Goal: Task Accomplishment & Management: Complete application form

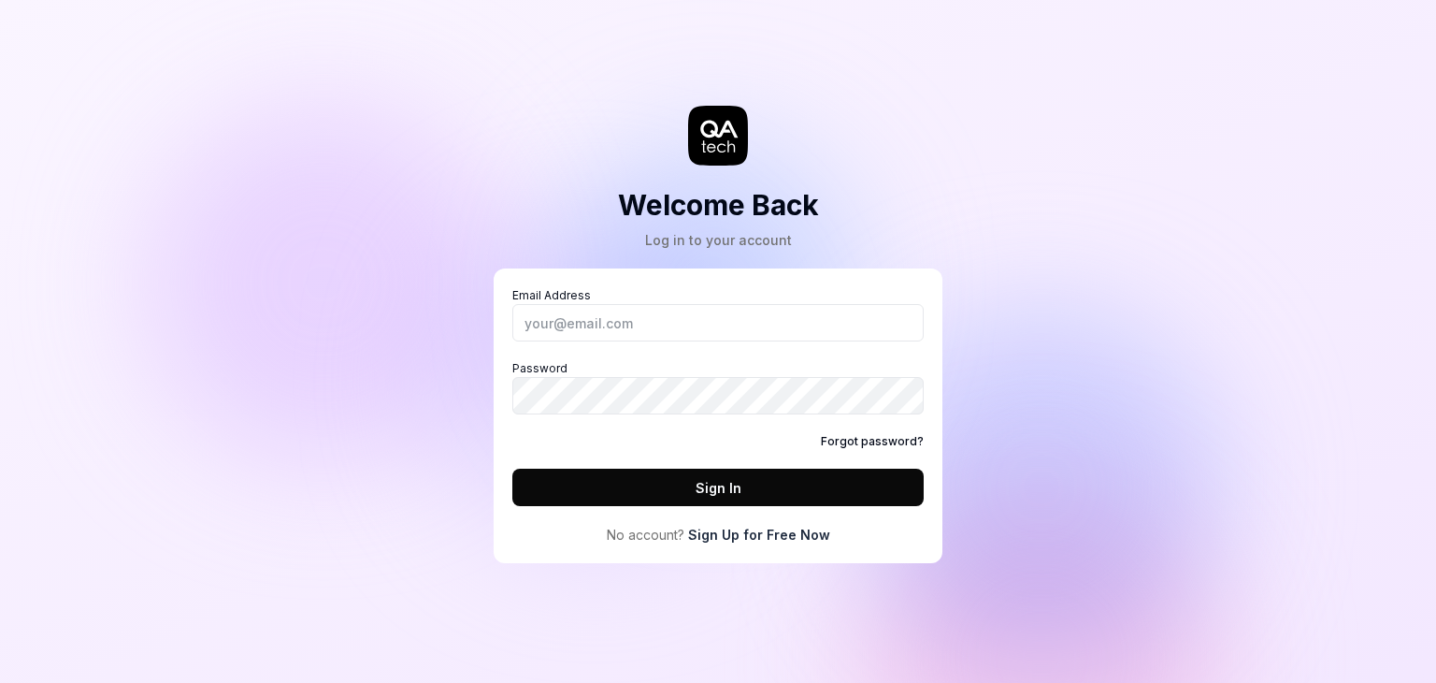
drag, startPoint x: 0, startPoint y: 0, endPoint x: 747, endPoint y: 536, distance: 919.4
click at [747, 536] on link "Sign Up for Free Now" at bounding box center [759, 535] width 142 height 20
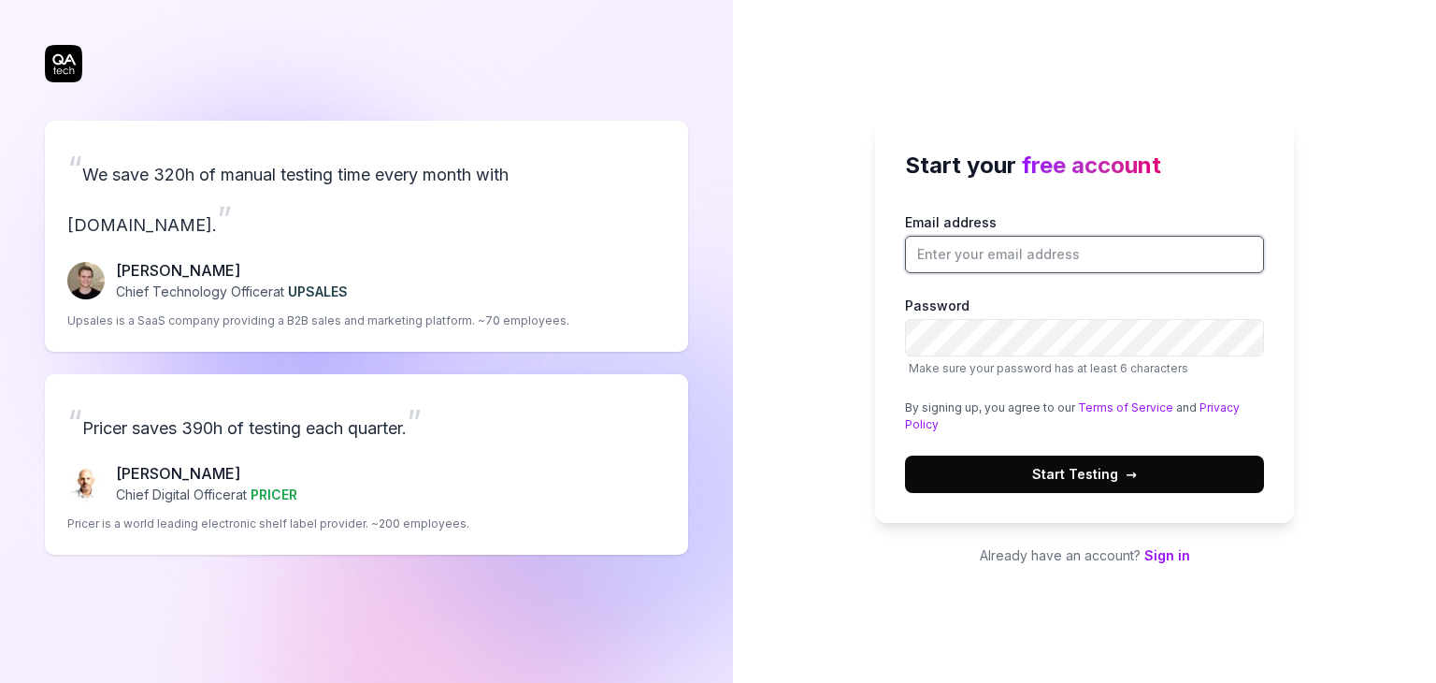
click at [959, 265] on input "Email address" at bounding box center [1084, 254] width 359 height 37
type input "sophielane754@gmail.com"
click at [1062, 475] on span "Start Testing →" at bounding box center [1084, 474] width 105 height 20
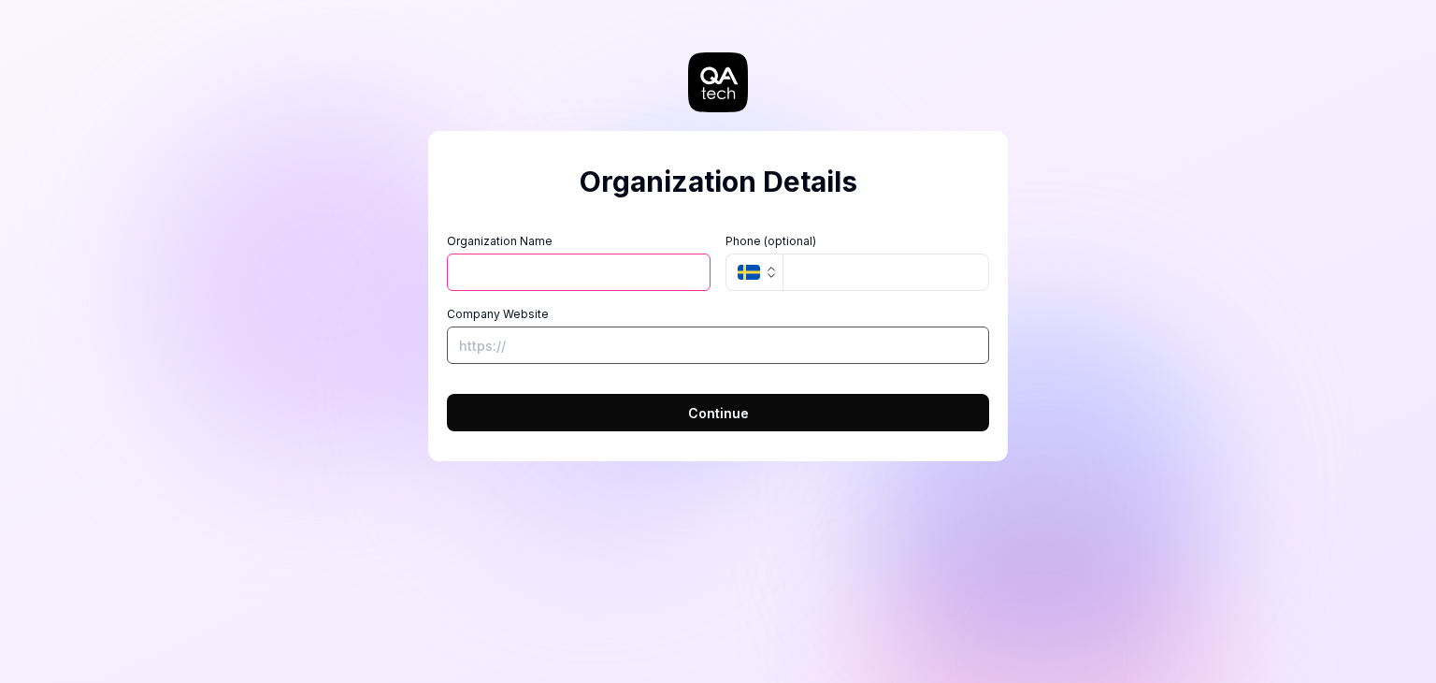
click at [525, 334] on input "Company Website" at bounding box center [718, 344] width 542 height 37
click at [520, 262] on input "Organization Name" at bounding box center [579, 271] width 264 height 37
type input "Keploy"
click at [540, 353] on input "Company Website" at bounding box center [718, 344] width 542 height 37
type input "https://keploy.io/"
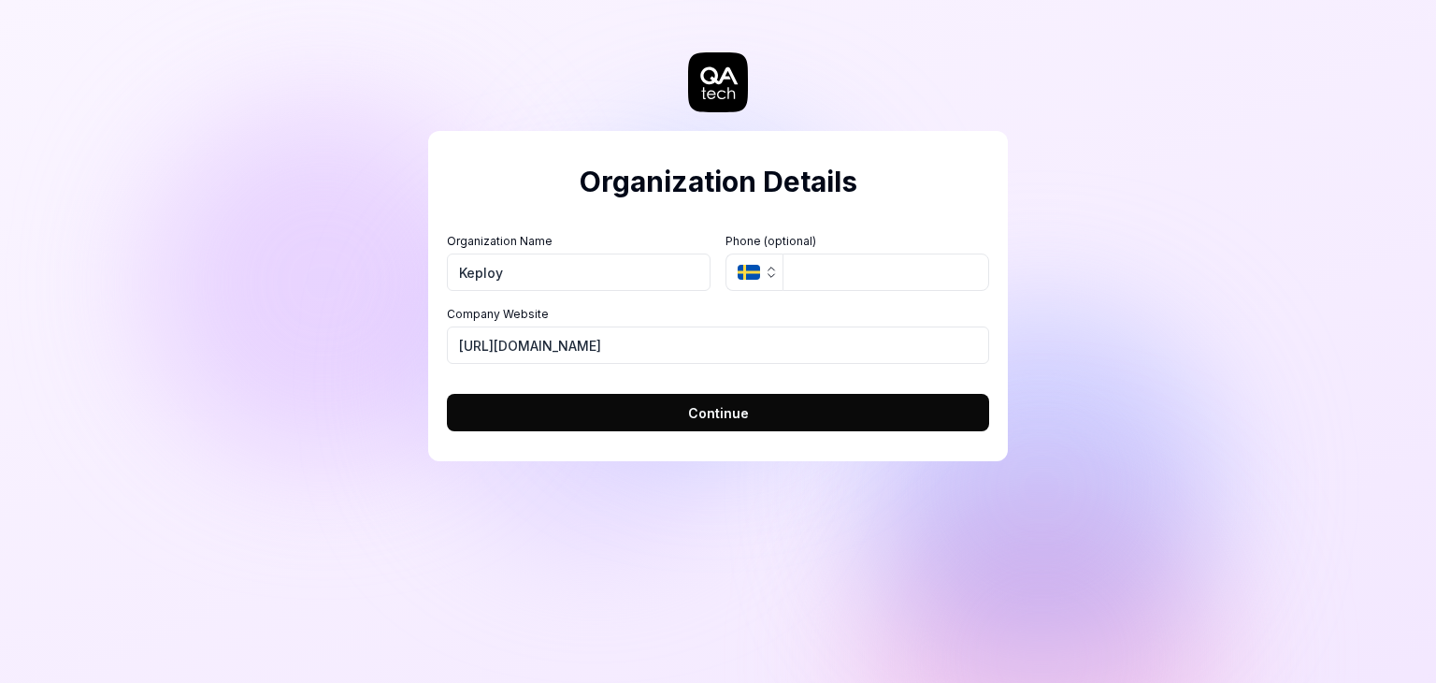
click at [727, 412] on span "Continue" at bounding box center [718, 413] width 61 height 20
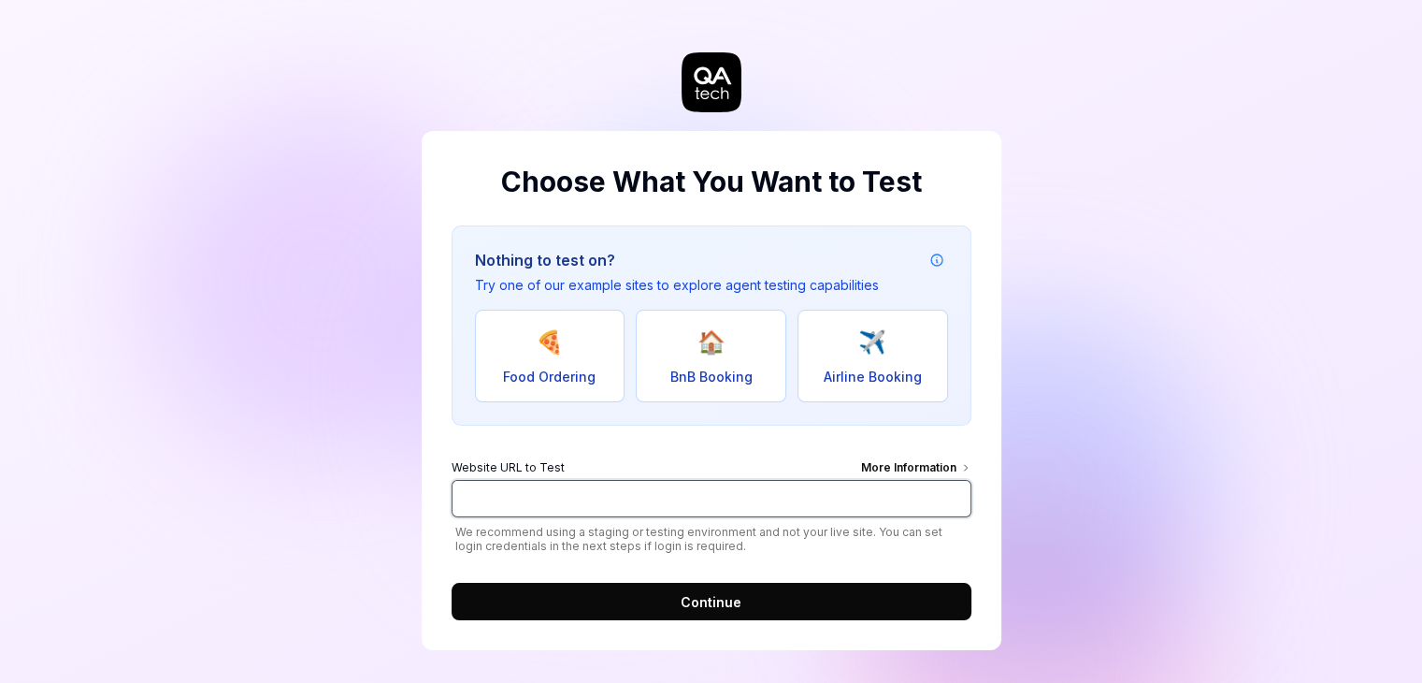
click at [540, 498] on input "Website URL to Test More Information" at bounding box center [712, 498] width 520 height 37
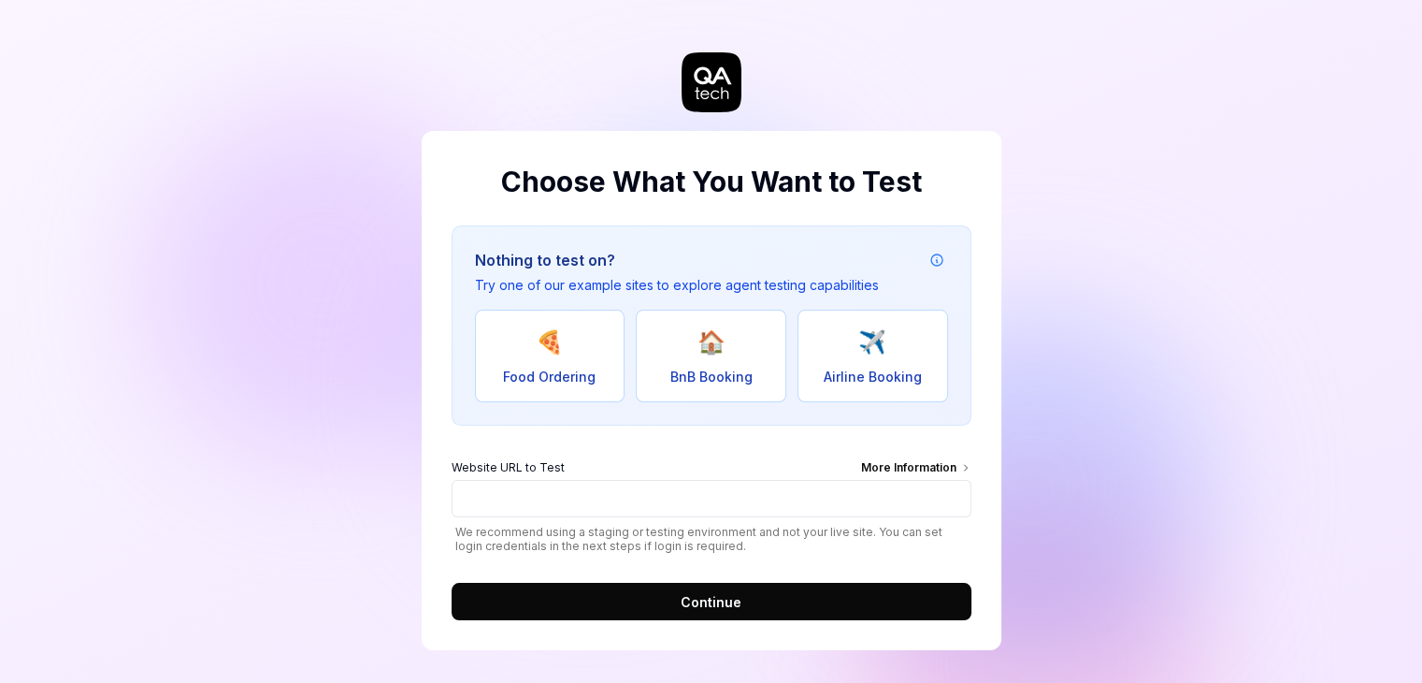
click at [712, 597] on span "Continue" at bounding box center [711, 602] width 61 height 20
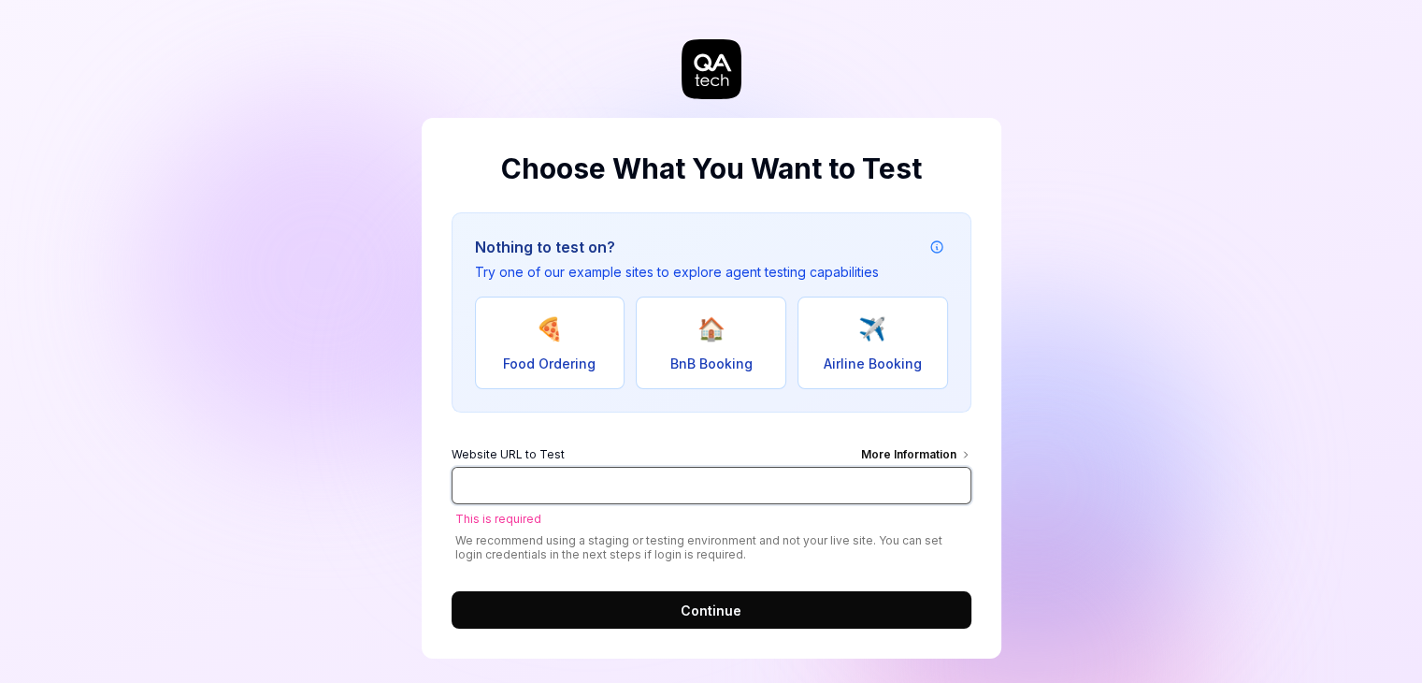
scroll to position [26, 0]
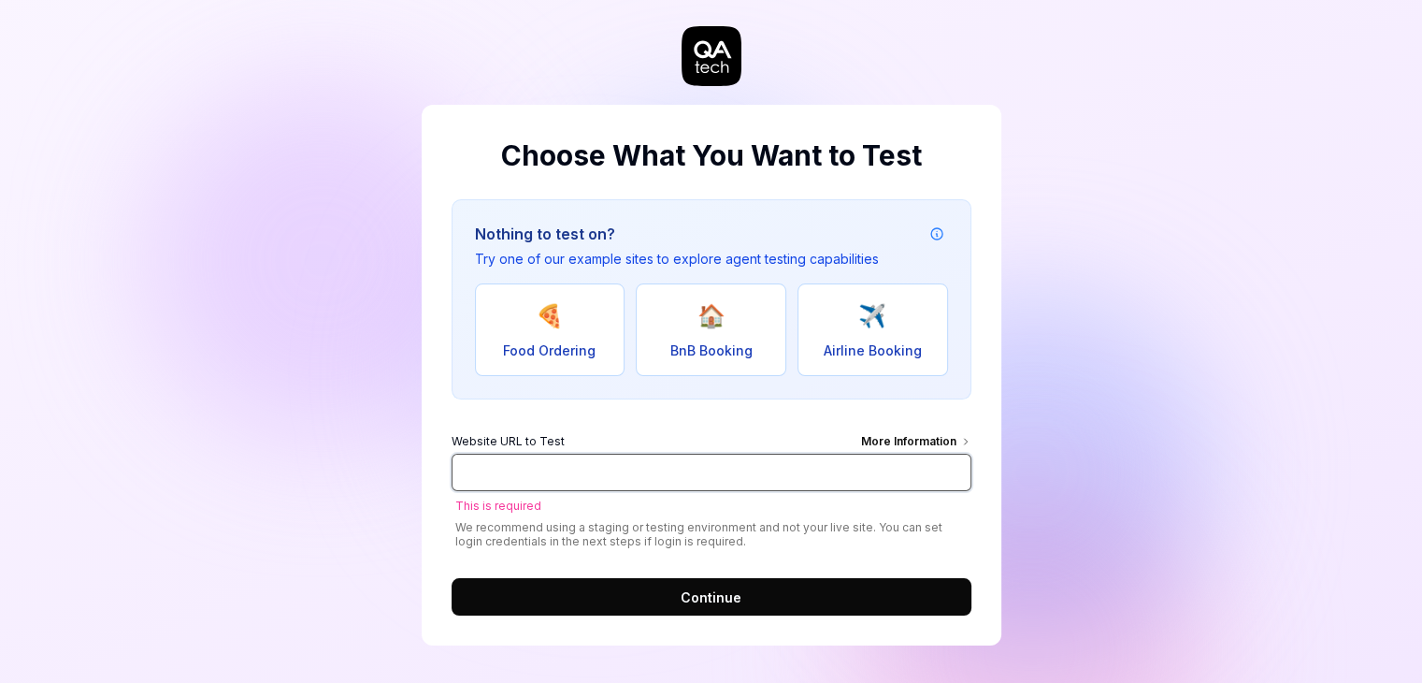
click at [603, 465] on input "Website URL to Test More Information" at bounding box center [712, 472] width 520 height 37
click at [883, 410] on div "Nothing to test on? Try one of our example sites to explore agent testing capab…" at bounding box center [712, 407] width 520 height 416
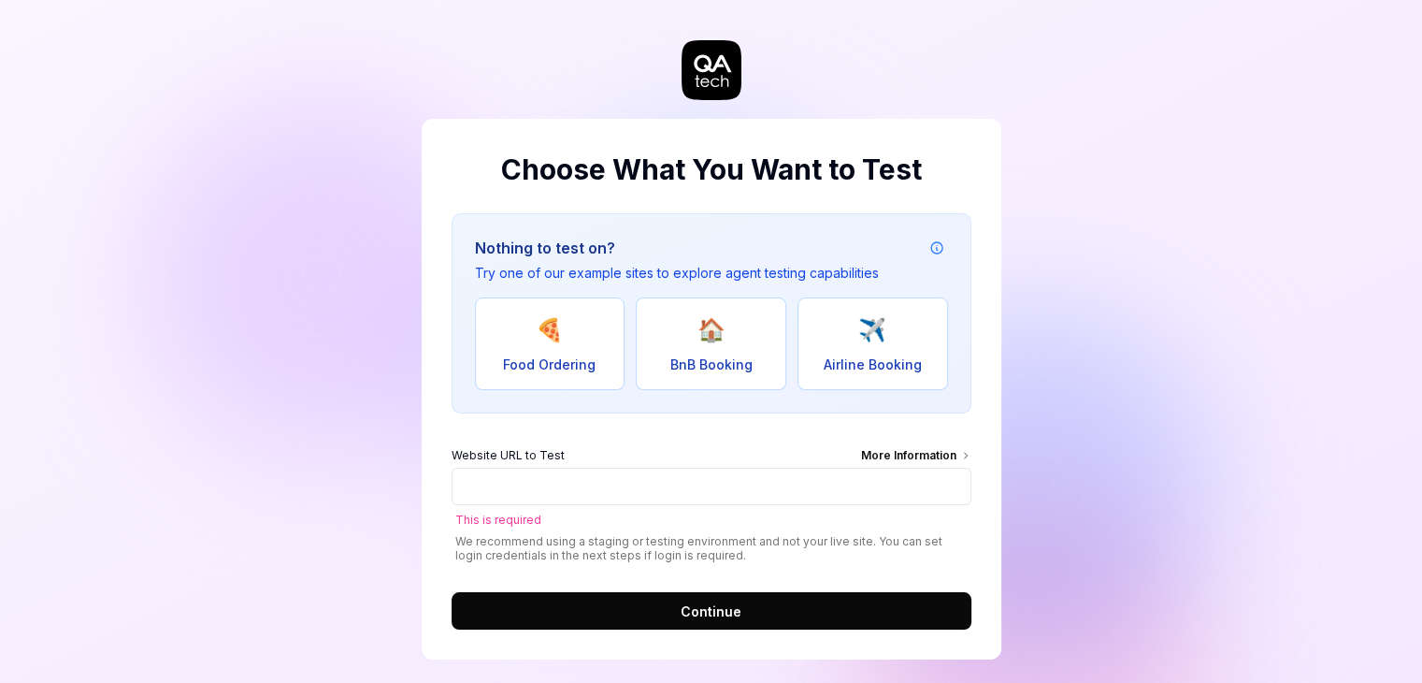
scroll to position [0, 0]
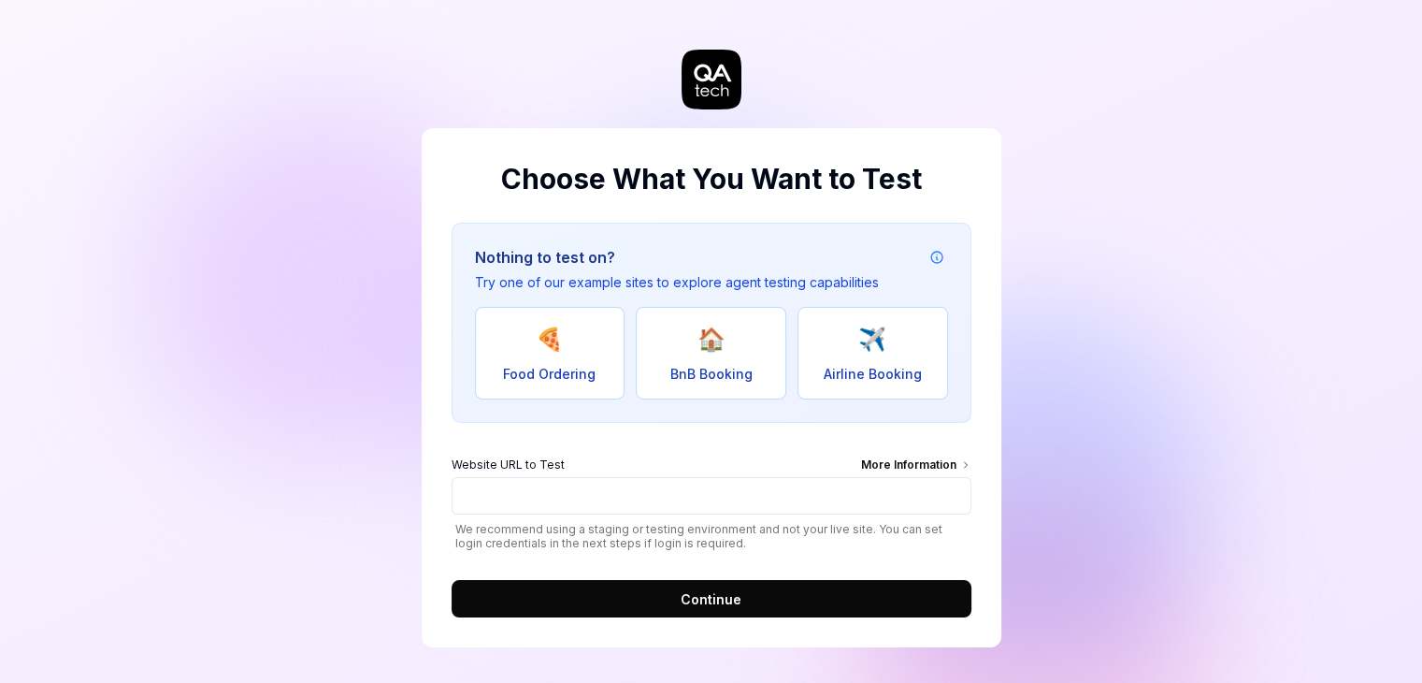
scroll to position [4, 0]
click at [924, 463] on div "More Information" at bounding box center [916, 465] width 110 height 21
click at [924, 476] on input "Website URL to Test More Information" at bounding box center [712, 494] width 520 height 37
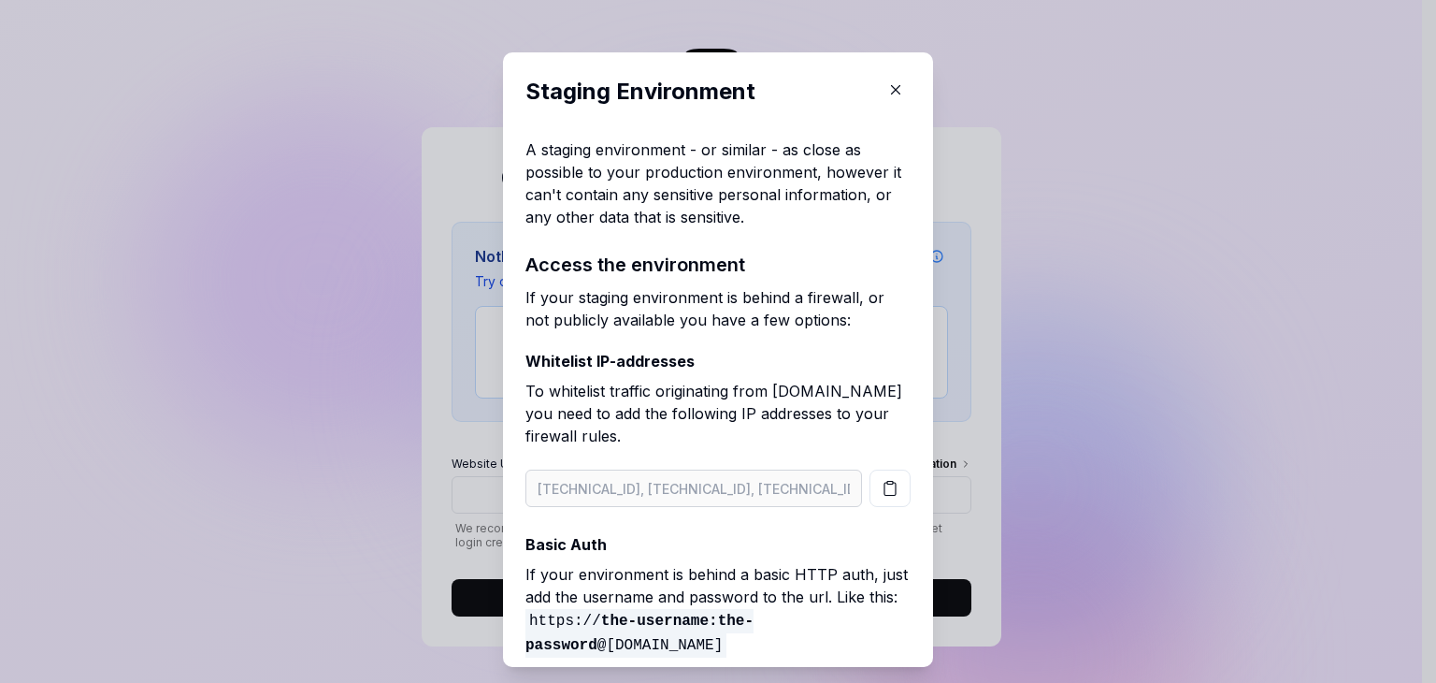
click at [883, 94] on button "button" at bounding box center [896, 90] width 30 height 30
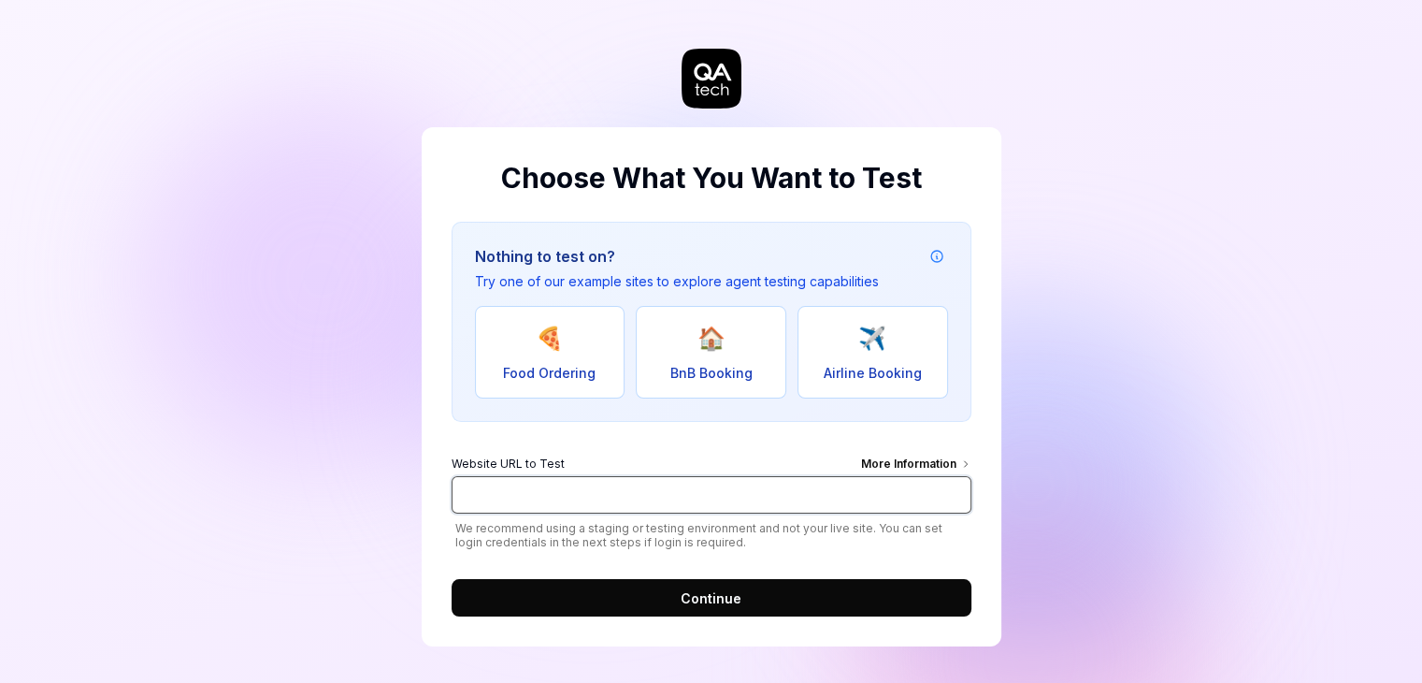
click at [540, 495] on input "Website URL to Test More Information" at bounding box center [712, 494] width 520 height 37
type input "[URL][DOMAIN_NAME]"
click at [643, 593] on button "Continue" at bounding box center [712, 597] width 520 height 37
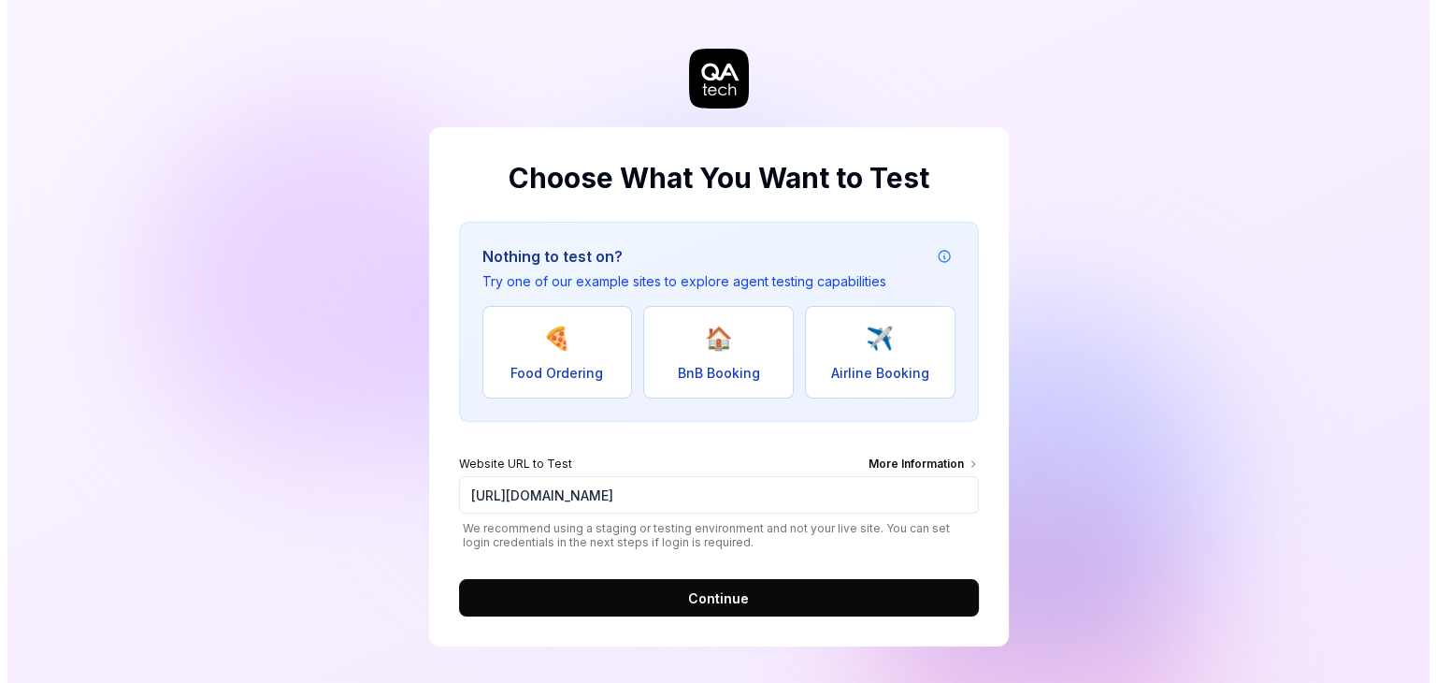
scroll to position [0, 0]
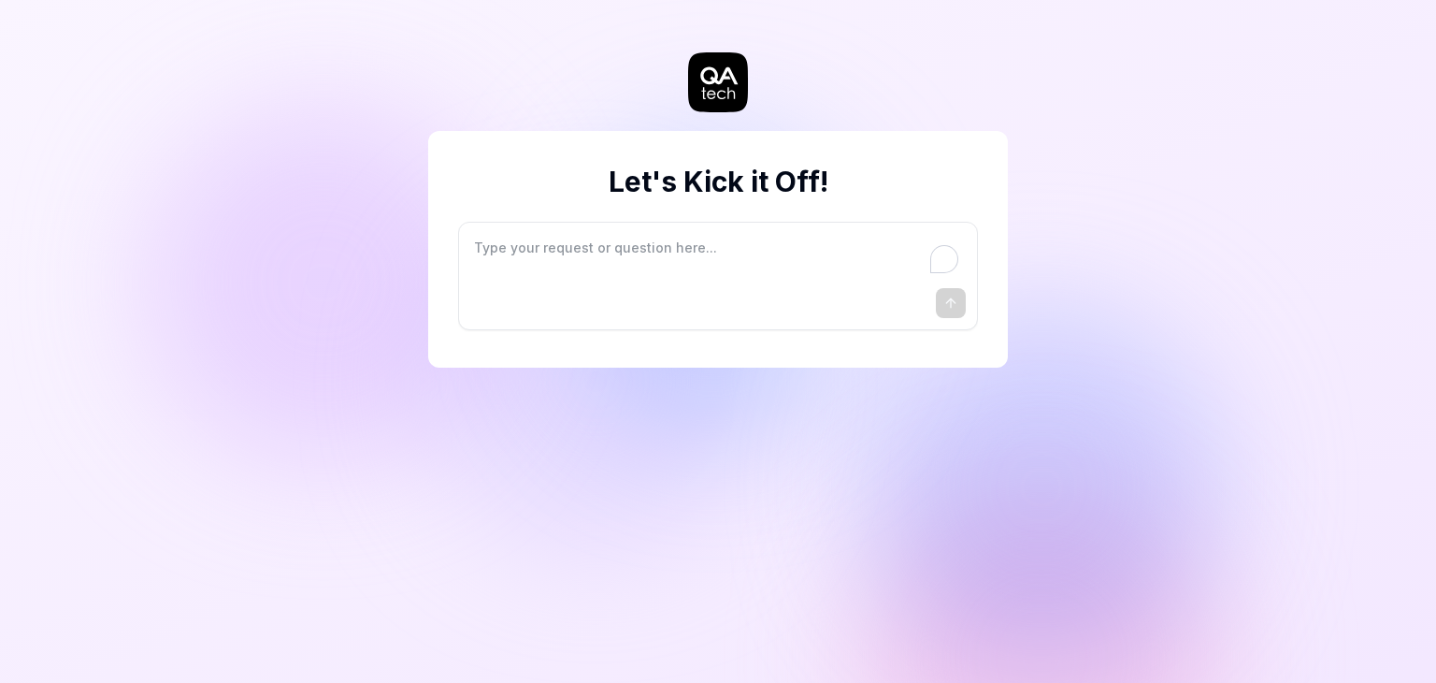
type textarea "*"
type textarea "I"
type textarea "*"
type textarea "I"
type textarea "*"
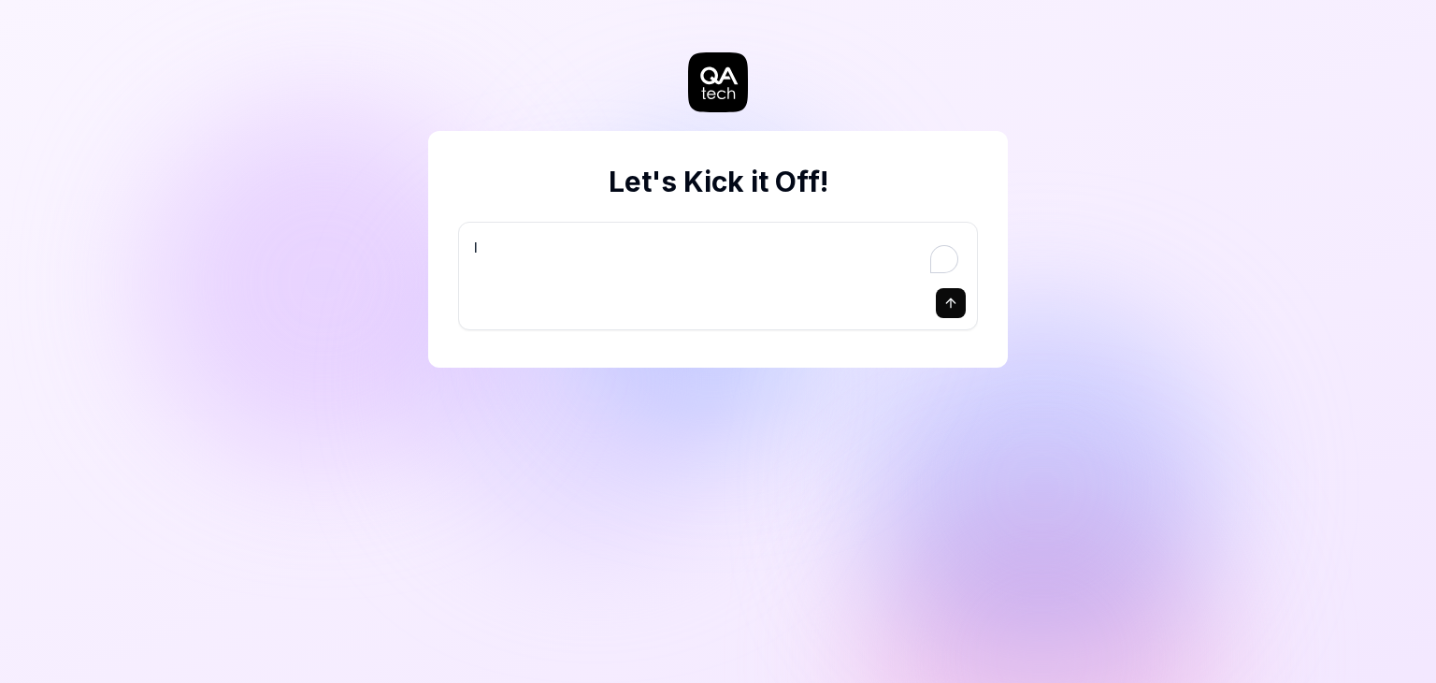
type textarea "I w"
type textarea "*"
type textarea "I wa"
type textarea "*"
type textarea "I wan"
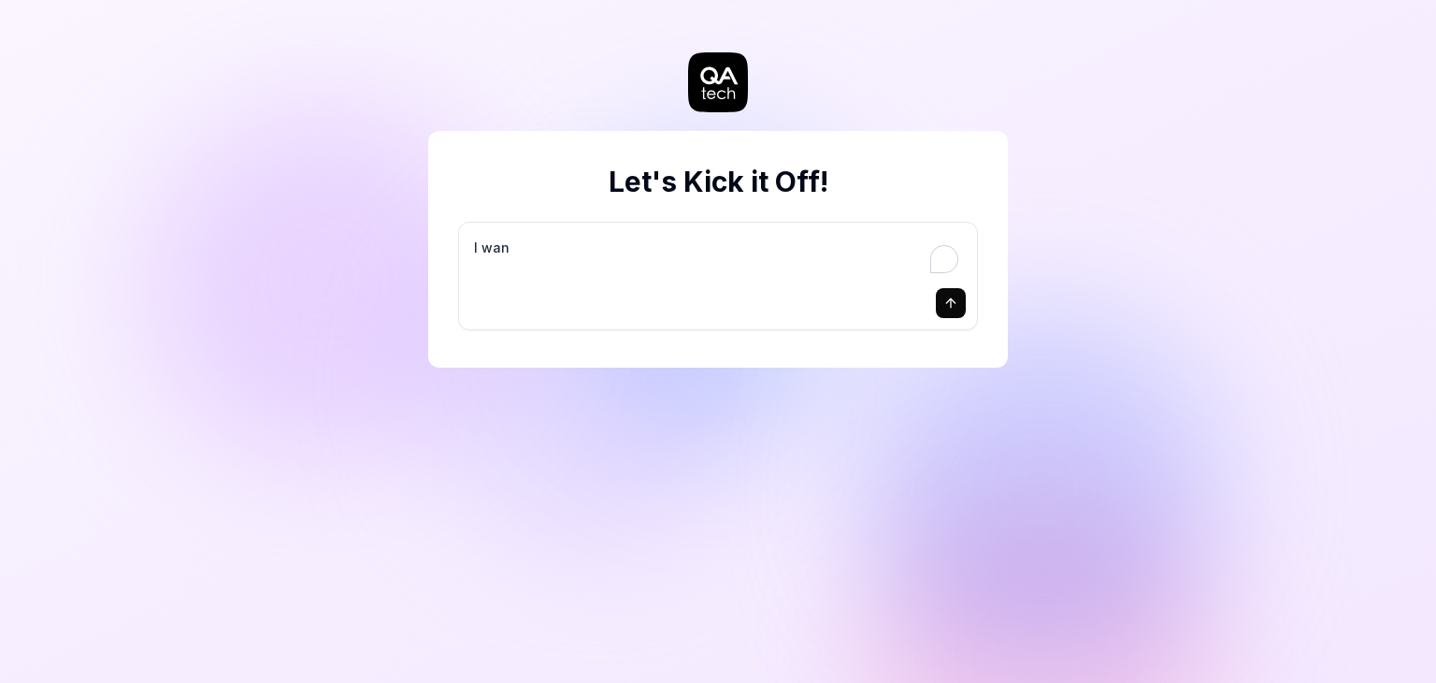
type textarea "*"
type textarea "I want"
type textarea "*"
type textarea "I want"
type textarea "*"
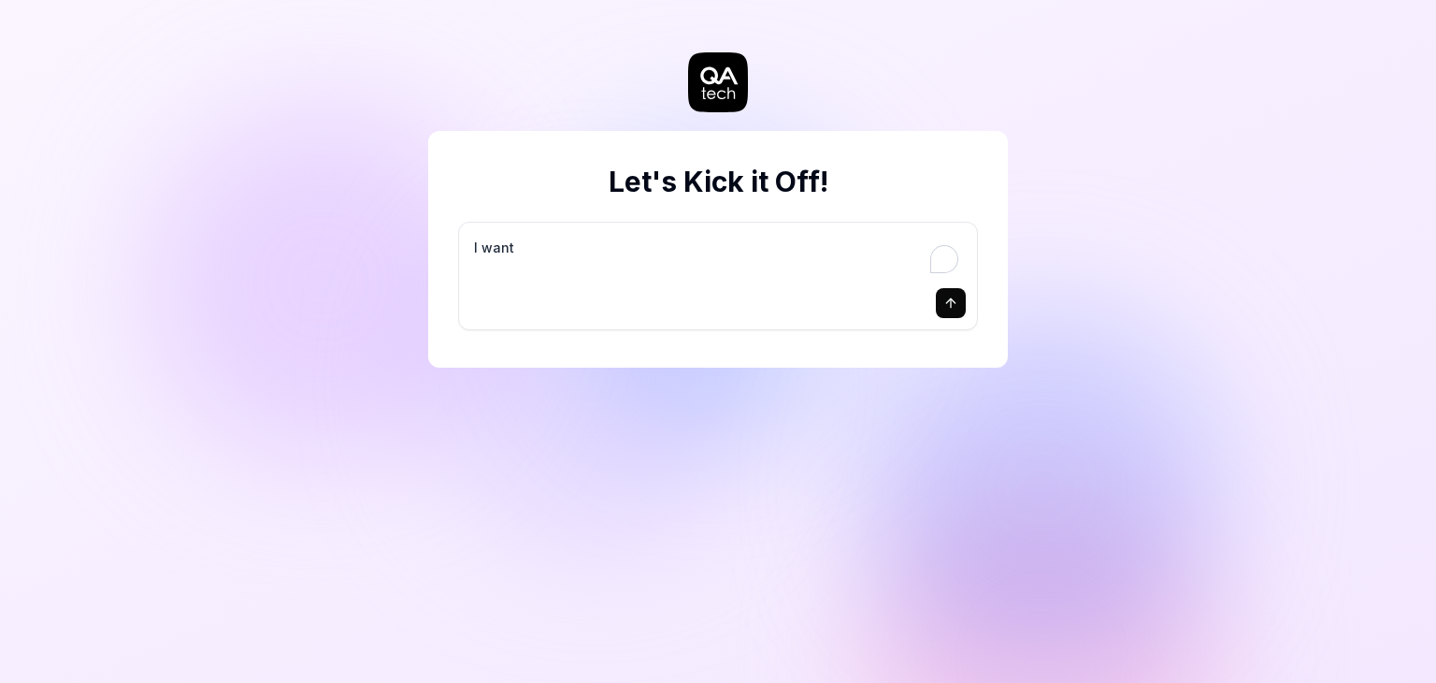
type textarea "I want a"
type textarea "*"
type textarea "I want a"
type textarea "*"
type textarea "I want a g"
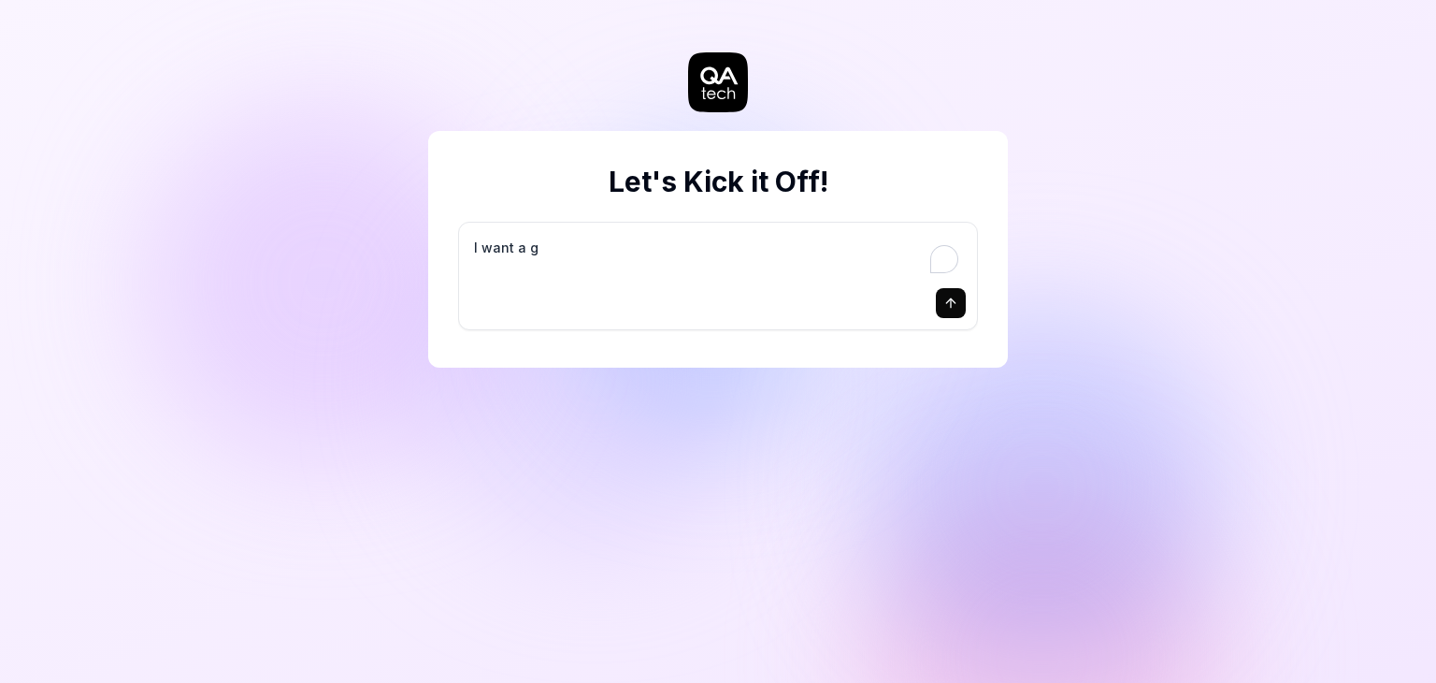
type textarea "*"
type textarea "I want a go"
type textarea "*"
type textarea "I want a goo"
type textarea "*"
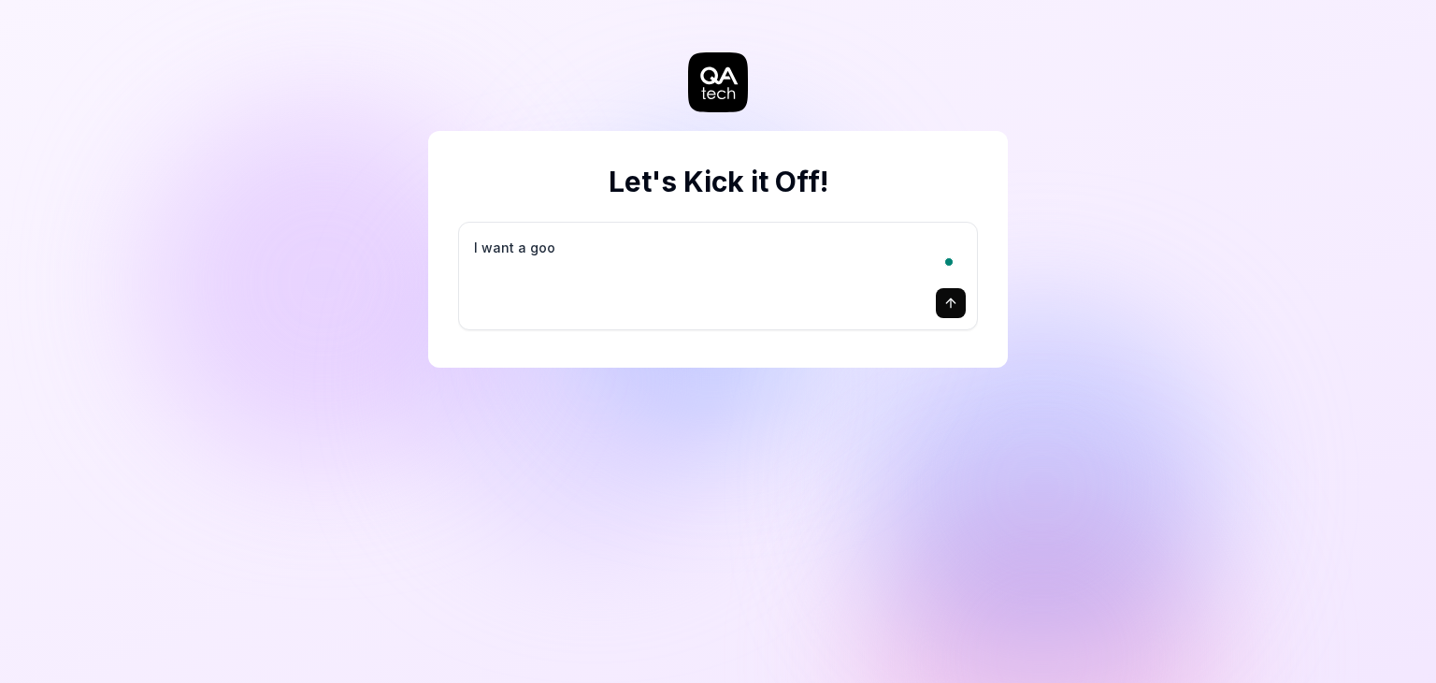
type textarea "I want a good"
type textarea "*"
type textarea "I want a good"
type textarea "*"
type textarea "I want a good t"
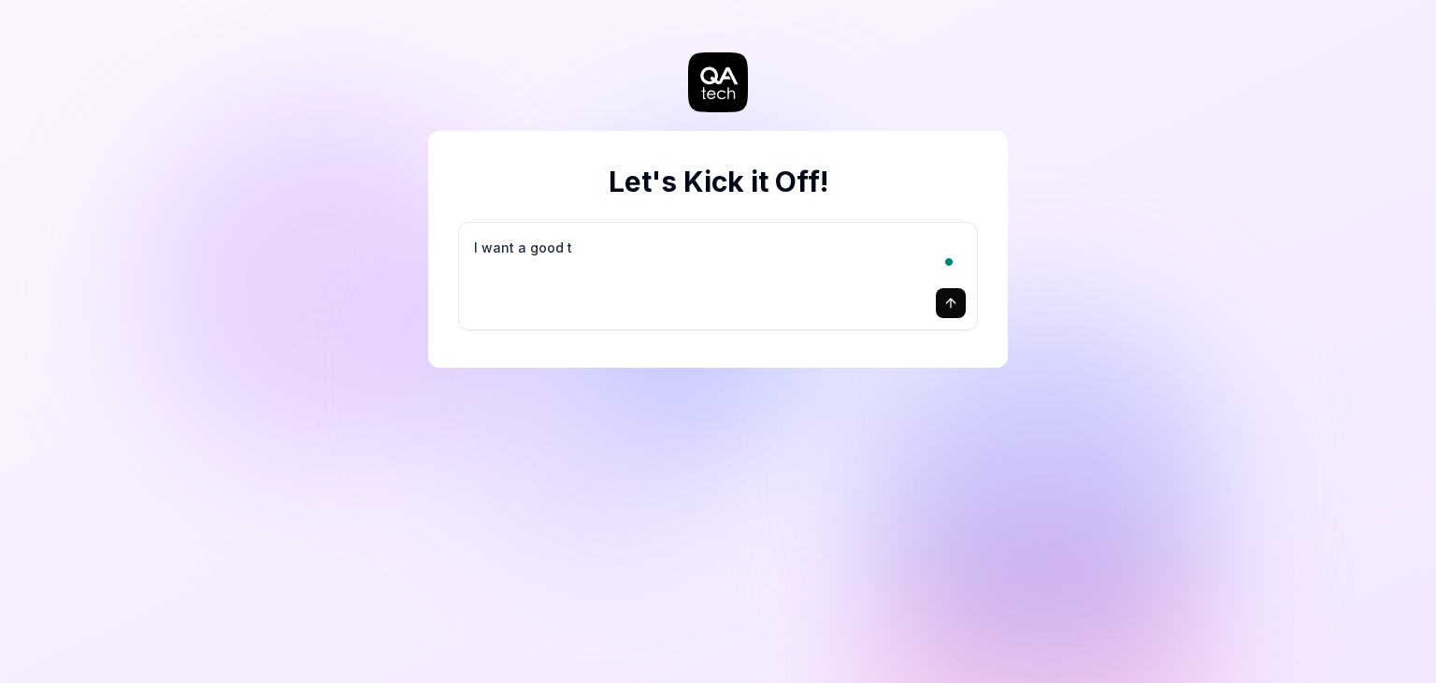
type textarea "*"
type textarea "I want a good te"
type textarea "*"
type textarea "I want a good tes"
type textarea "*"
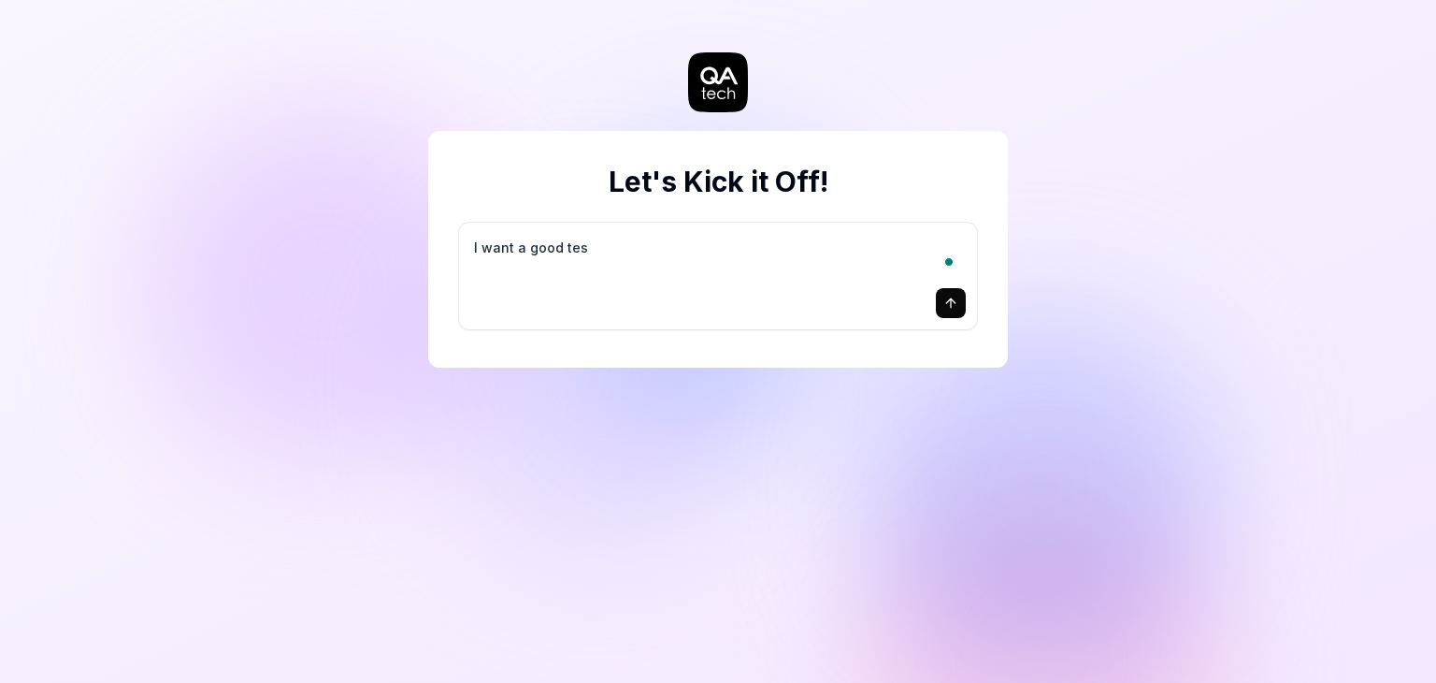
type textarea "I want a good test"
type textarea "*"
type textarea "I want a good test"
type textarea "*"
type textarea "I want a good test s"
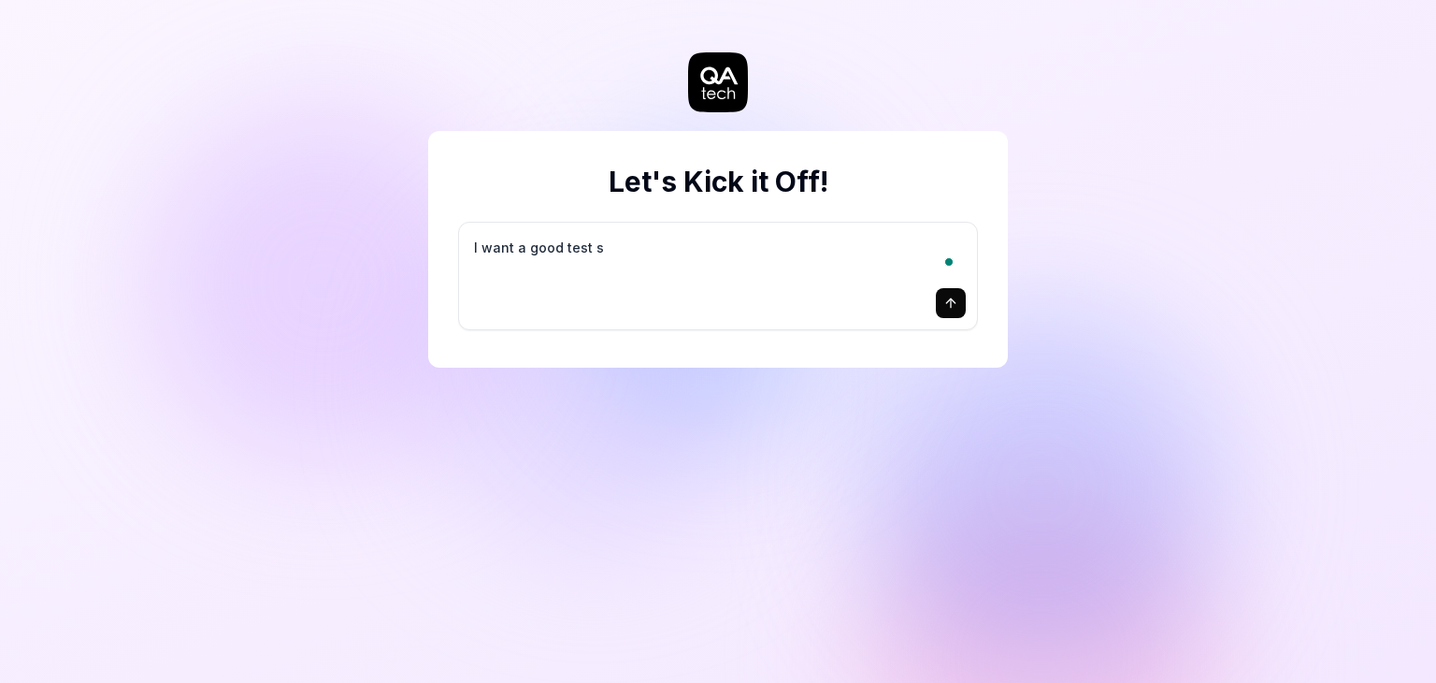
type textarea "*"
type textarea "I want a good test se"
type textarea "*"
type textarea "I want a good test set"
type textarea "*"
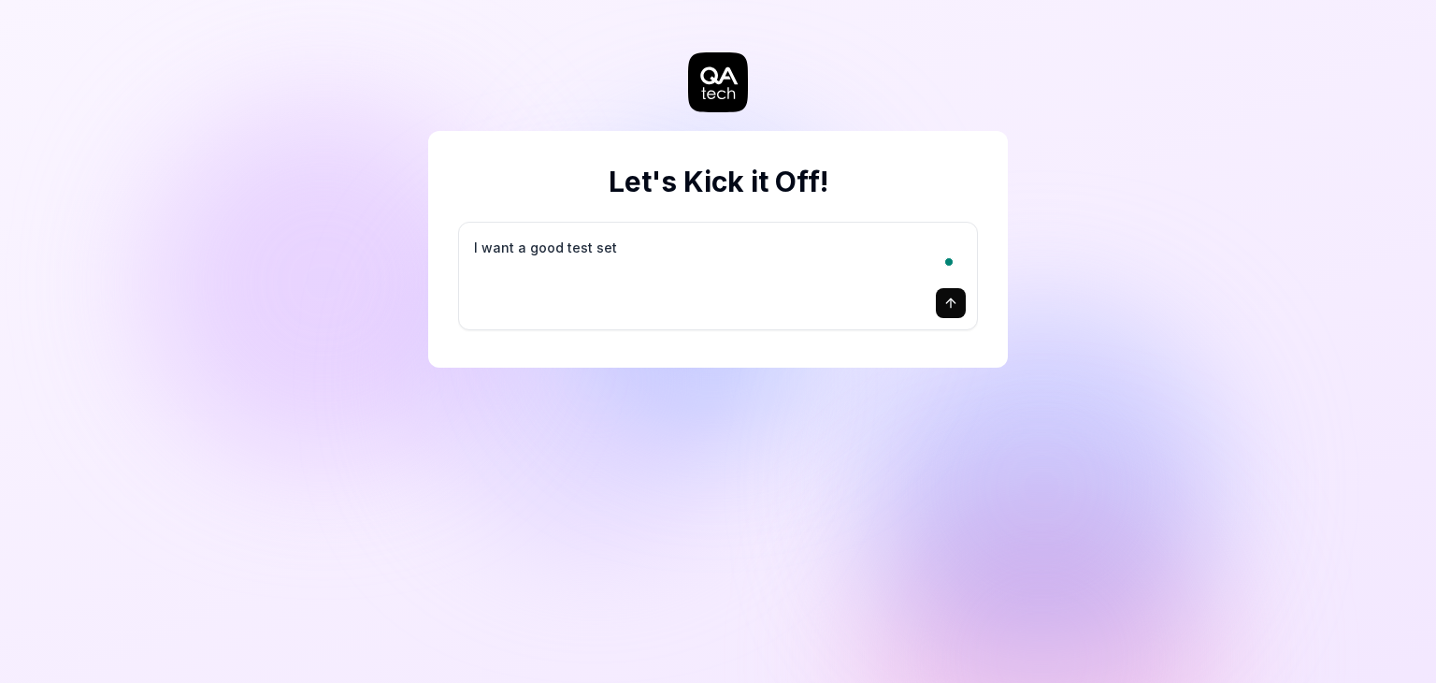
type textarea "I want a good test setu"
type textarea "*"
type textarea "I want a good test setup"
type textarea "*"
type textarea "I want a good test setup"
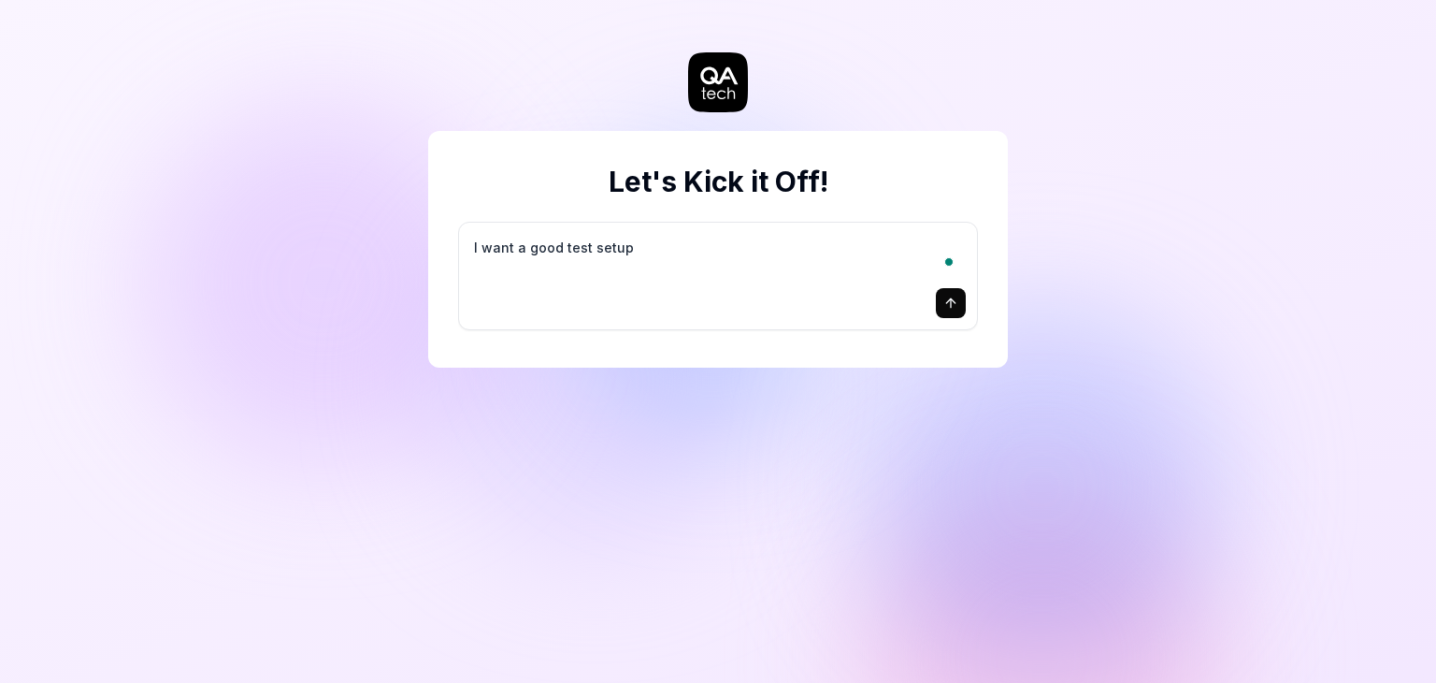
type textarea "*"
type textarea "I want a good test setup f"
type textarea "*"
type textarea "I want a good test setup fo"
type textarea "*"
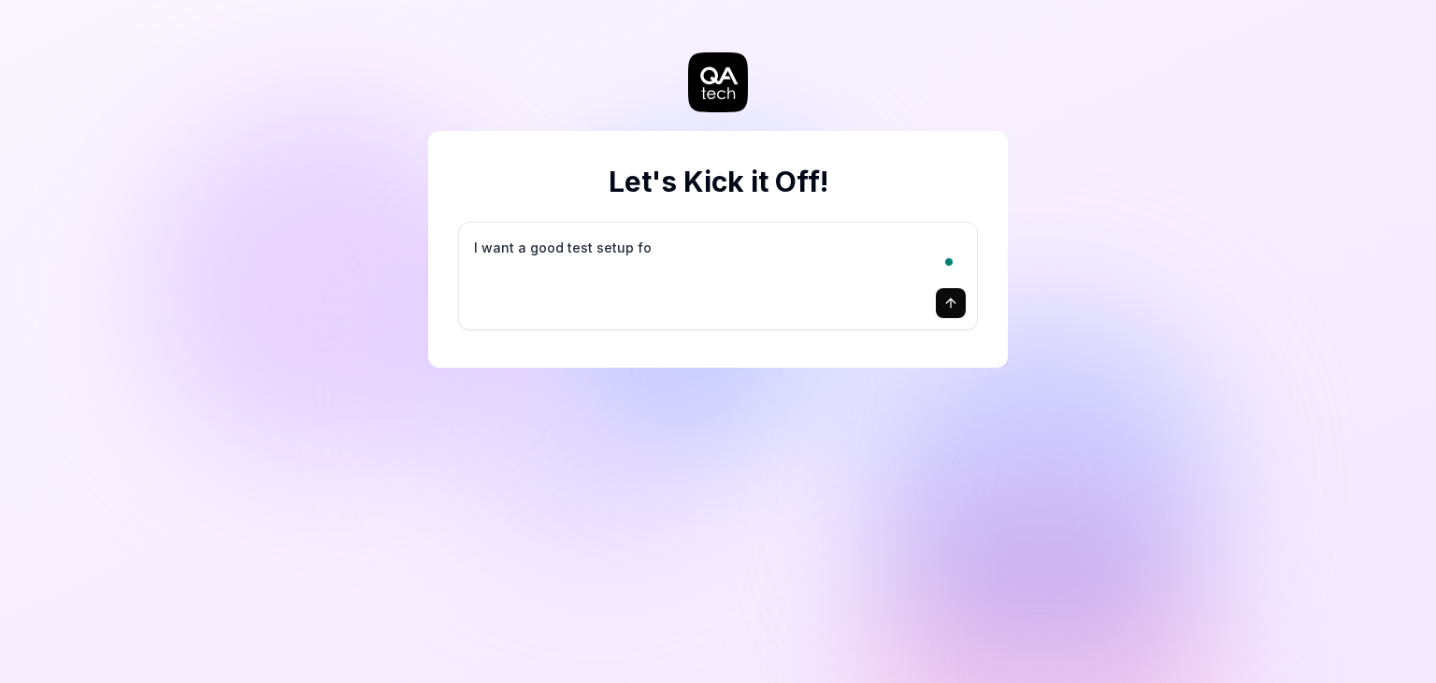
type textarea "I want a good test setup for"
type textarea "*"
type textarea "I want a good test setup for"
type textarea "*"
type textarea "I want a good test setup for m"
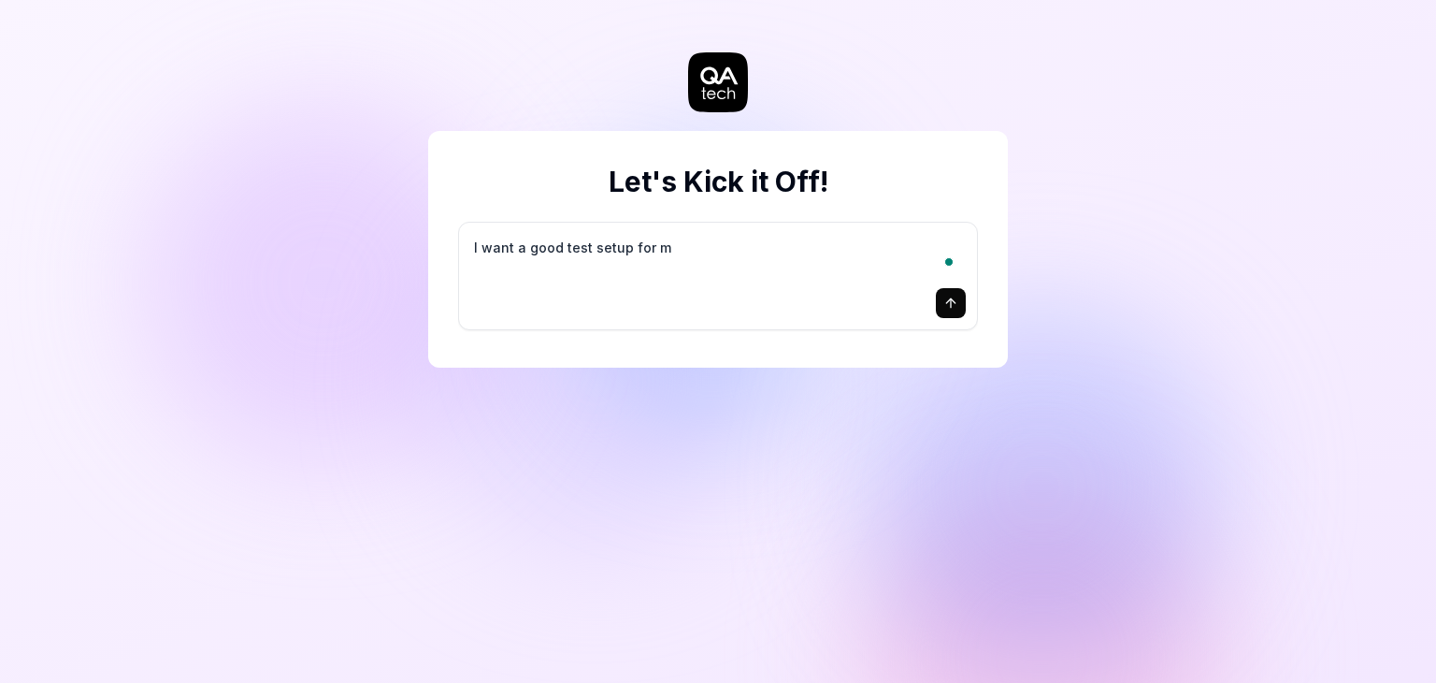
type textarea "*"
type textarea "I want a good test setup for my"
type textarea "*"
type textarea "I want a good test setup for my"
type textarea "*"
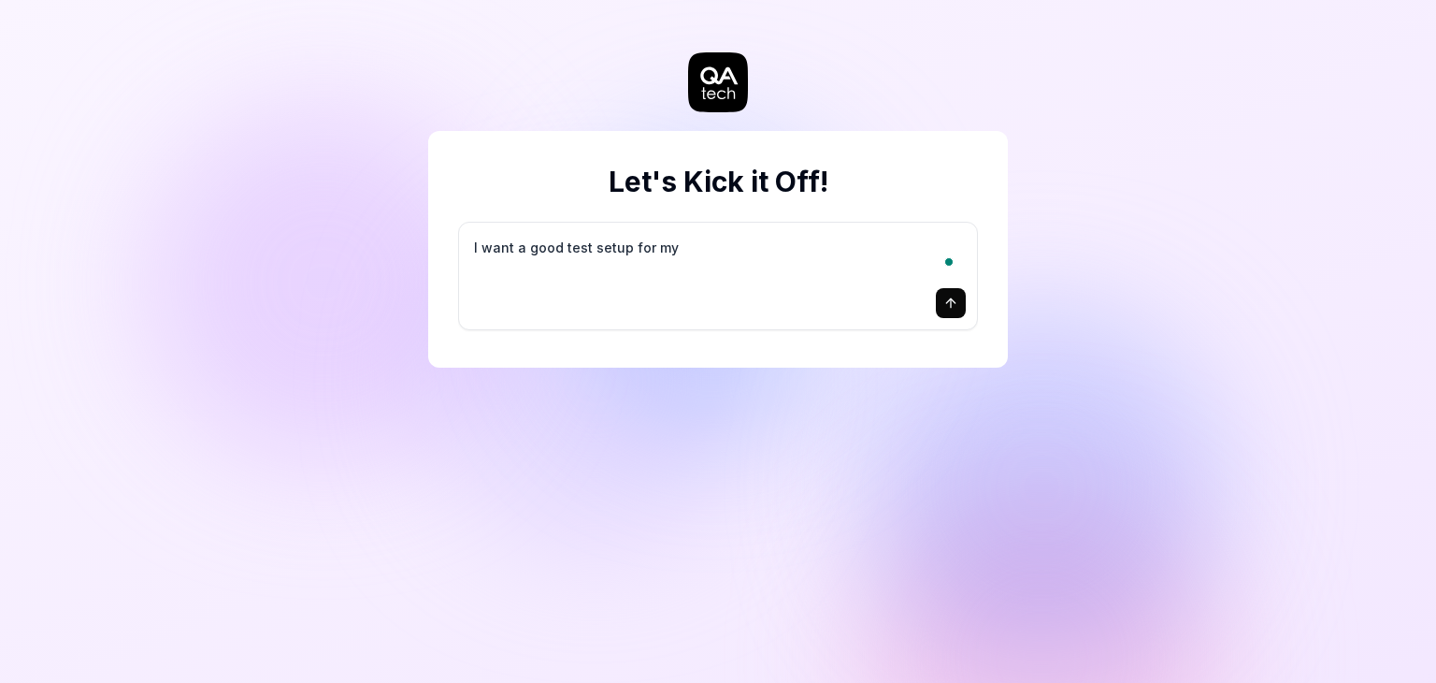
type textarea "I want a good test setup for my s"
type textarea "*"
type textarea "I want a good test setup for my si"
type textarea "*"
type textarea "I want a good test setup for my sit"
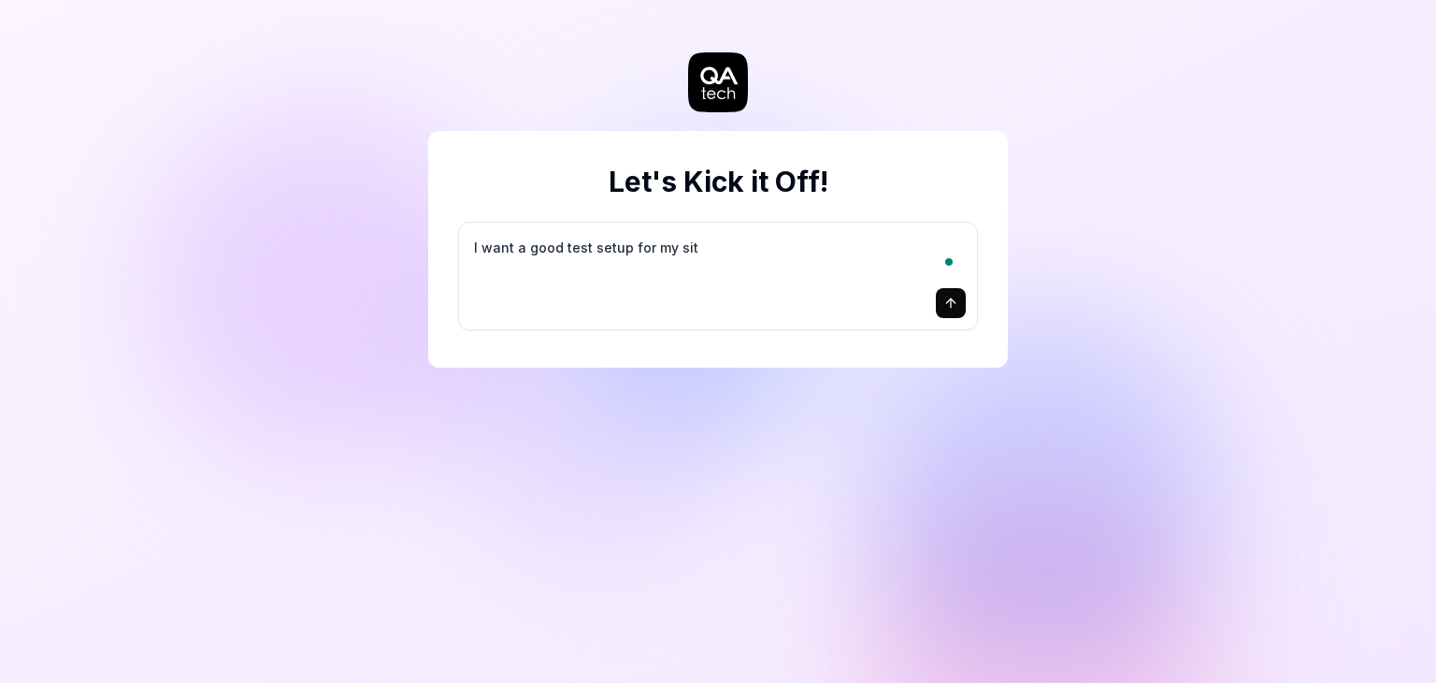
type textarea "*"
type textarea "I want a good test setup for my site"
type textarea "*"
type textarea "I want a good test setup for my site"
type textarea "*"
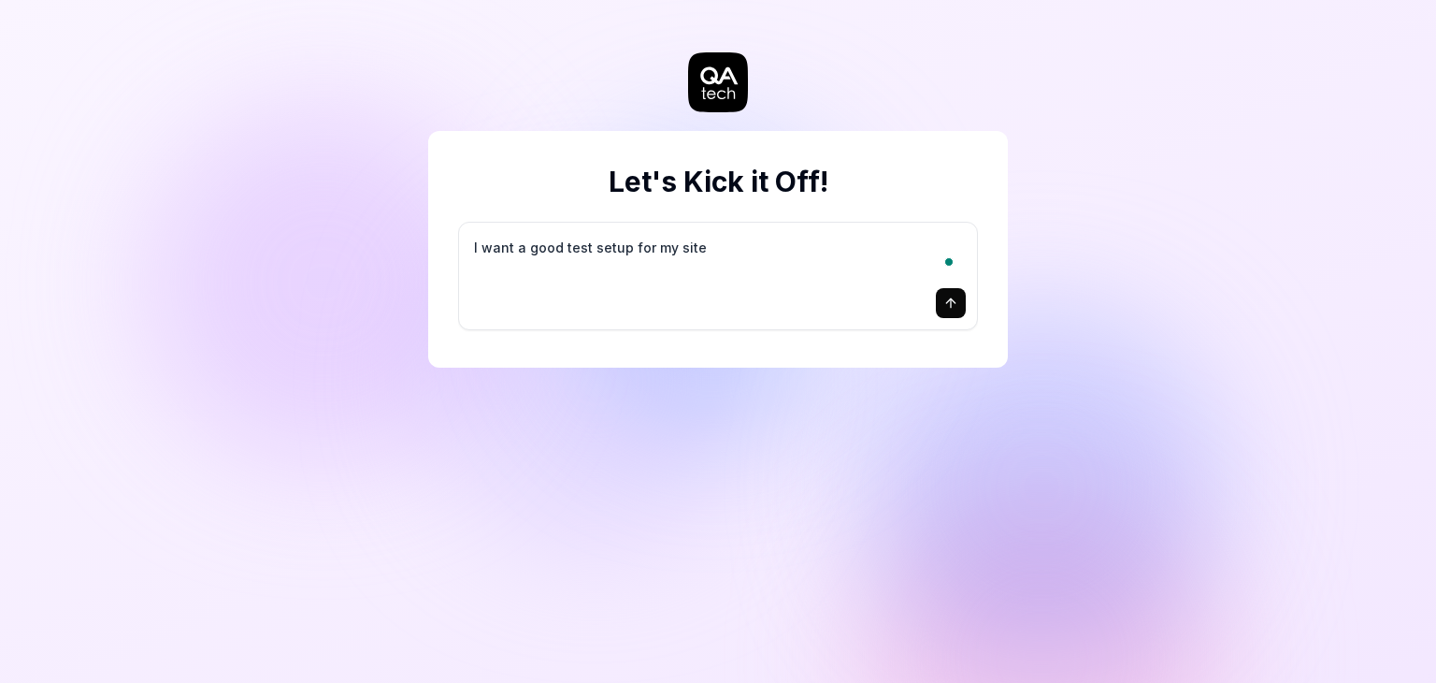
type textarea "I want a good test setup for my site -"
type textarea "*"
type textarea "I want a good test setup for my site -"
type textarea "*"
type textarea "I want a good test setup for my site - h"
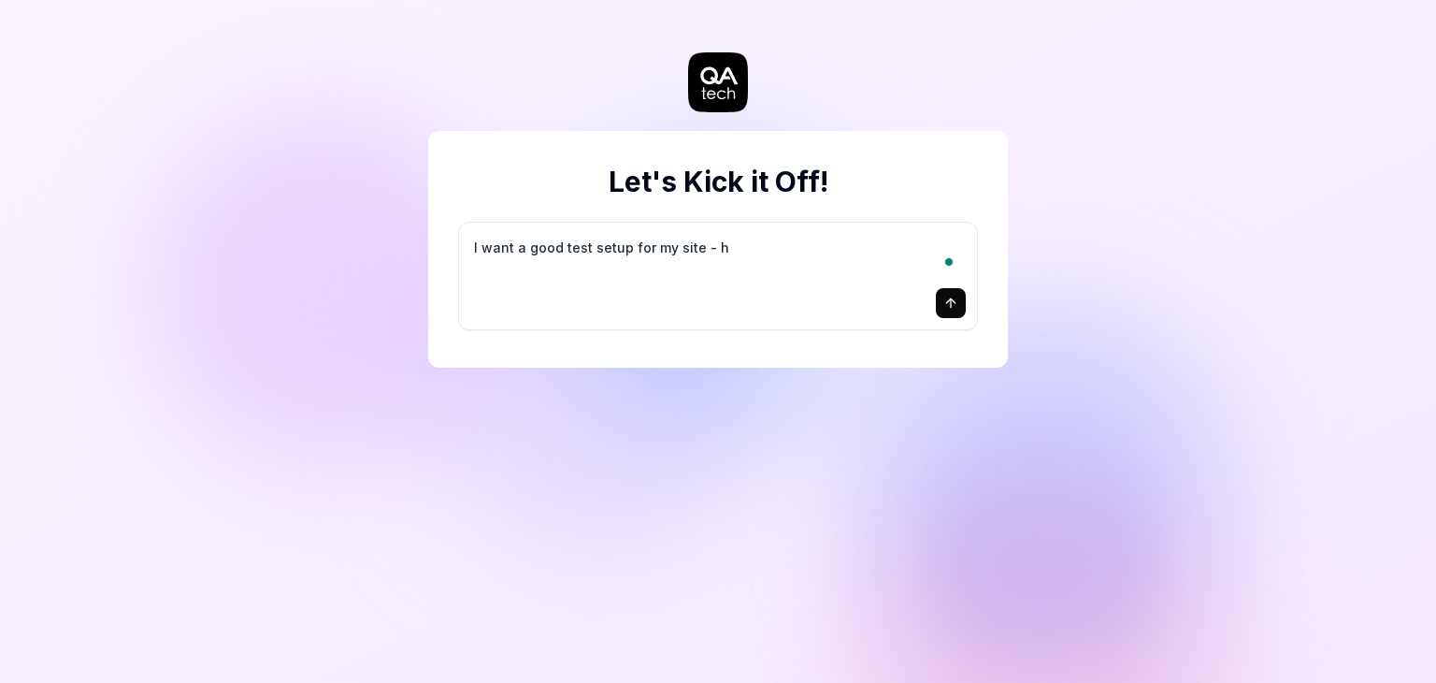
type textarea "*"
type textarea "I want a good test setup for my site - he"
type textarea "*"
type textarea "I want a good test setup for my site - hel"
type textarea "*"
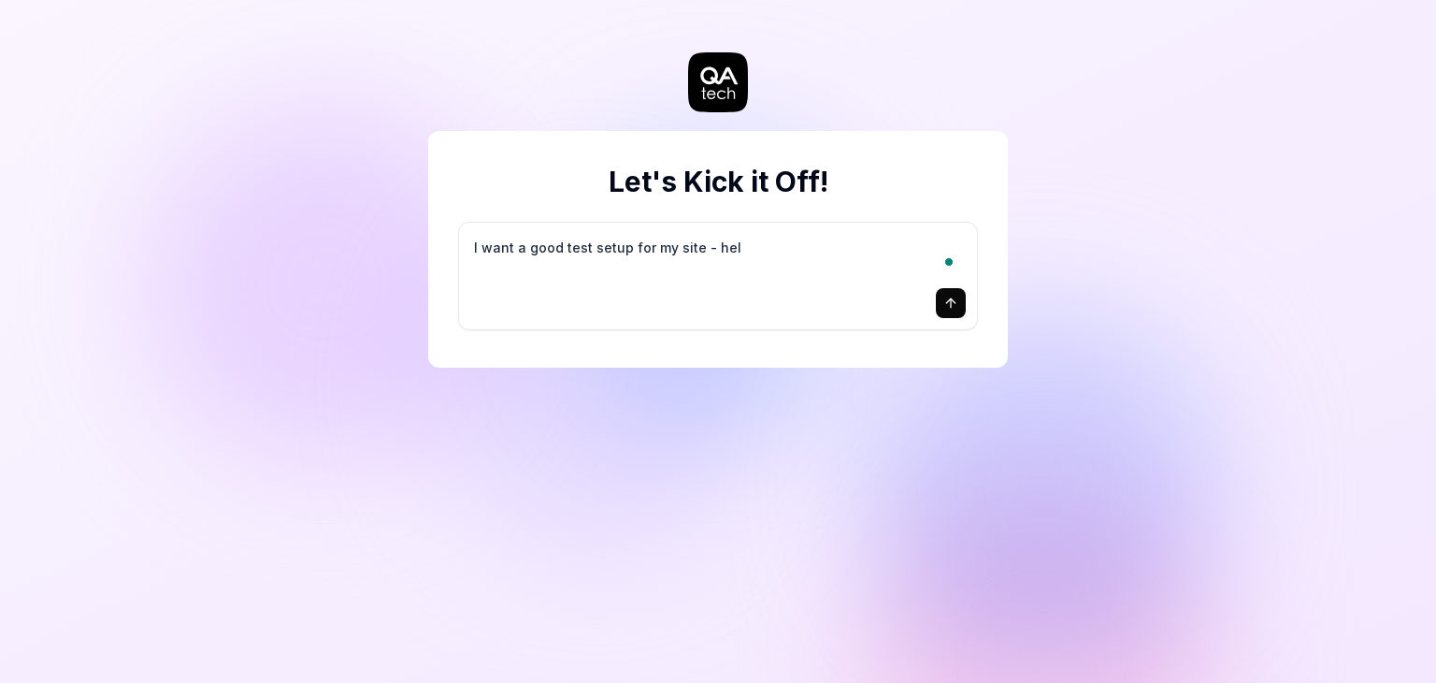
type textarea "I want a good test setup for my site - help"
type textarea "*"
type textarea "I want a good test setup for my site - help"
type textarea "*"
type textarea "I want a good test setup for my site - help m"
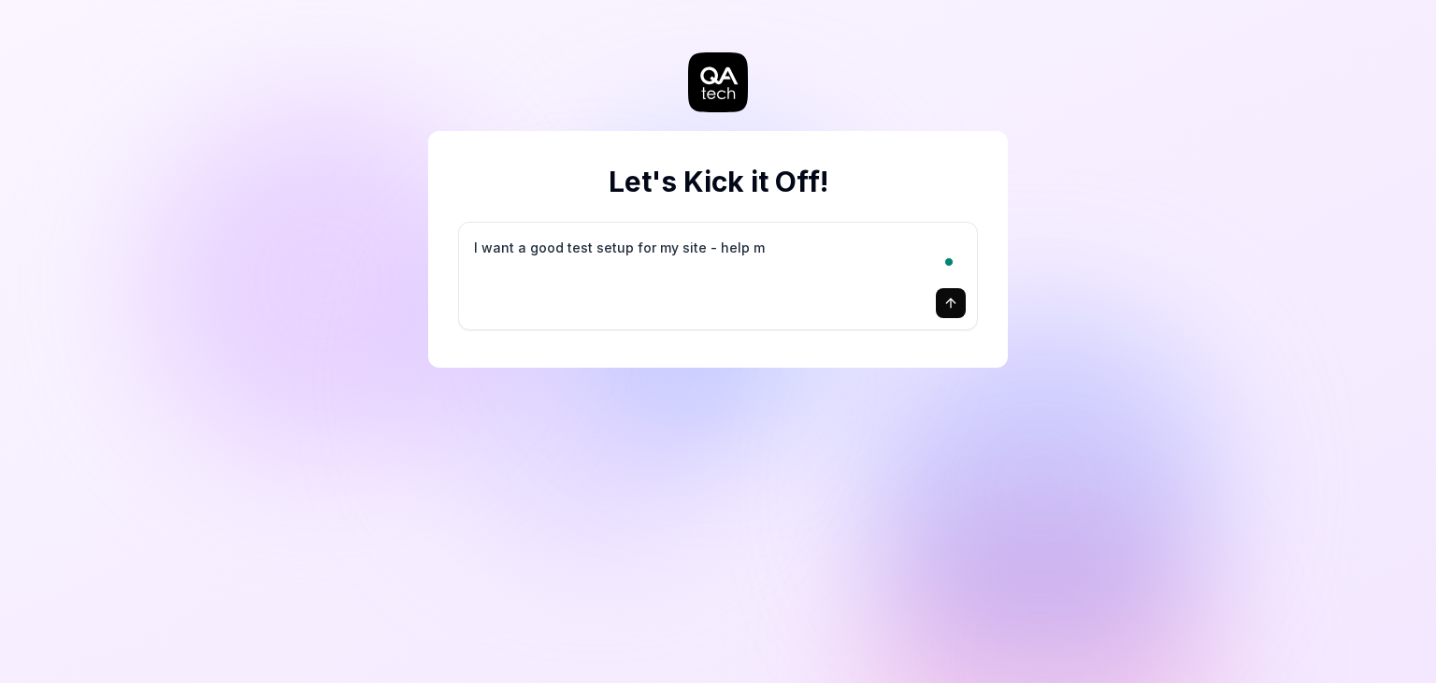
type textarea "*"
type textarea "I want a good test setup for my site - help me"
type textarea "*"
type textarea "I want a good test setup for my site - help me"
type textarea "*"
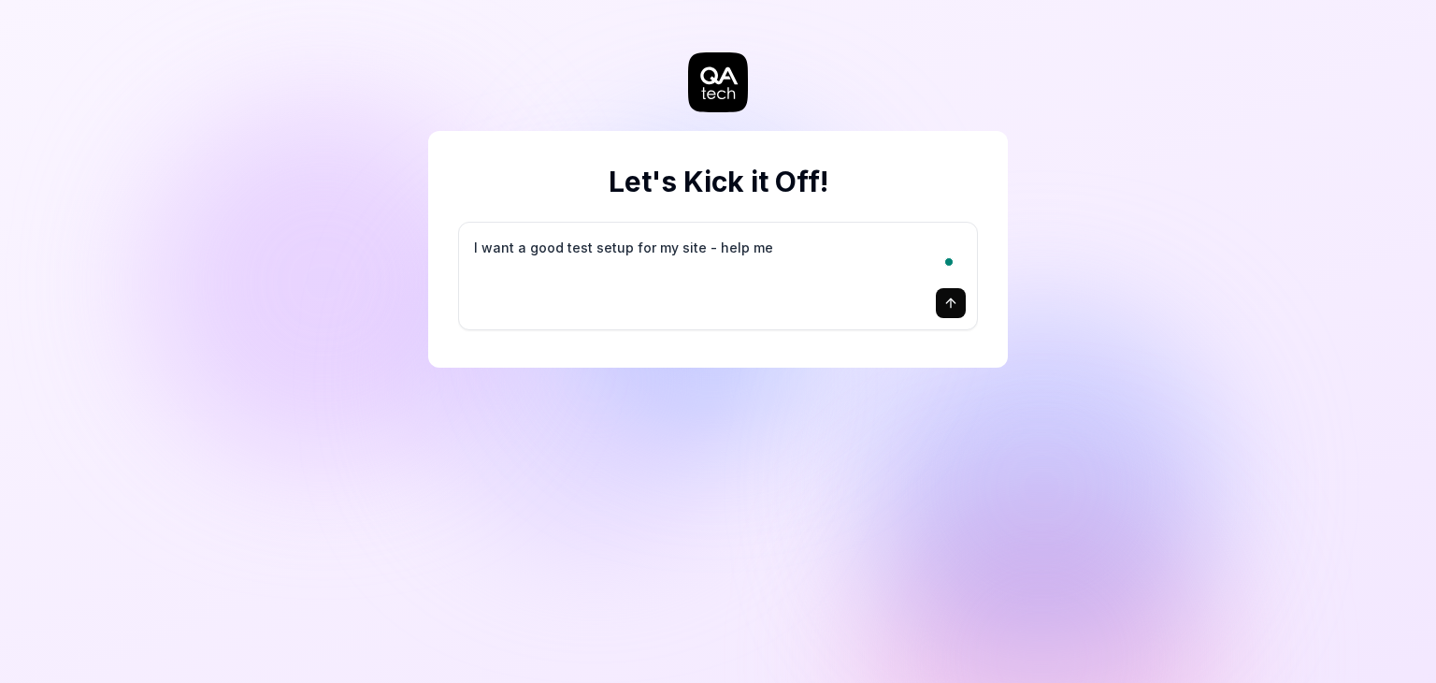
type textarea "I want a good test setup for my site - help me c"
type textarea "*"
type textarea "I want a good test setup for my site - help me cr"
type textarea "*"
type textarea "I want a good test setup for my site - help me cre"
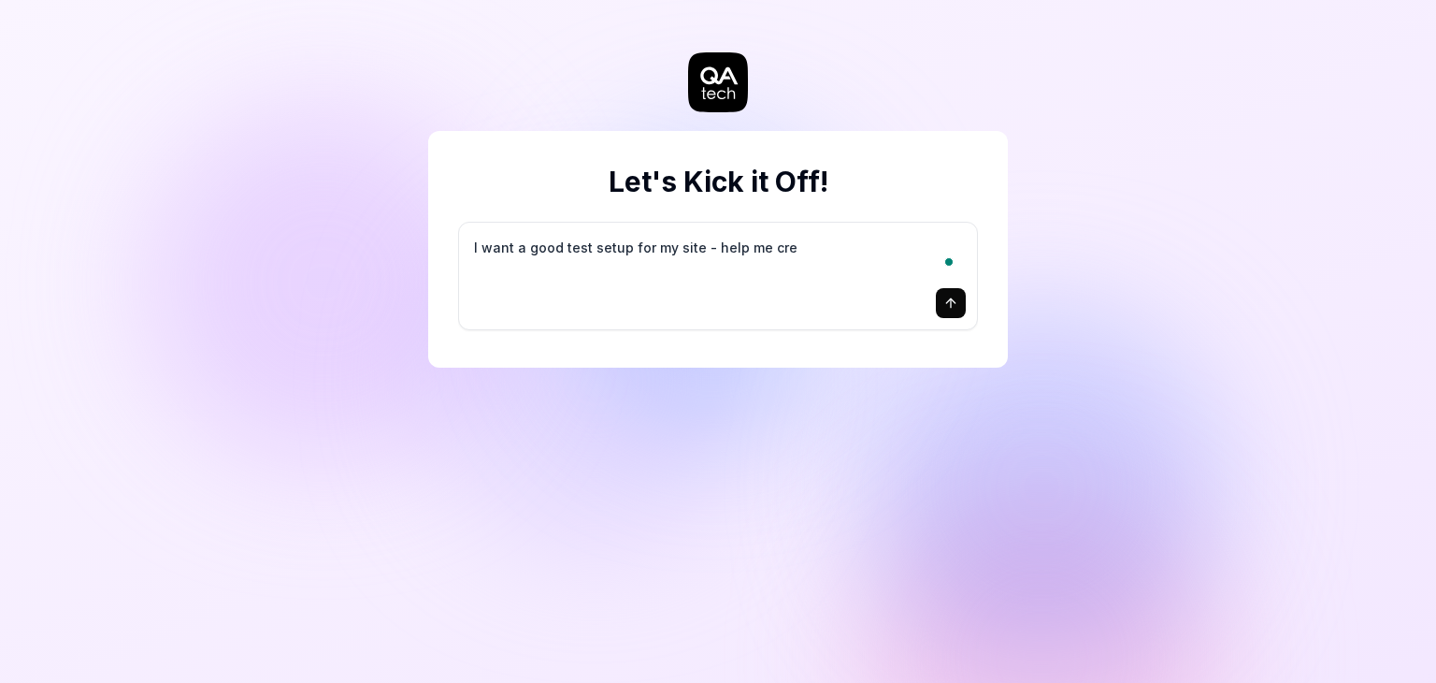
type textarea "*"
type textarea "I want a good test setup for my site - help me crea"
type textarea "*"
type textarea "I want a good test setup for my site - help me creat"
type textarea "*"
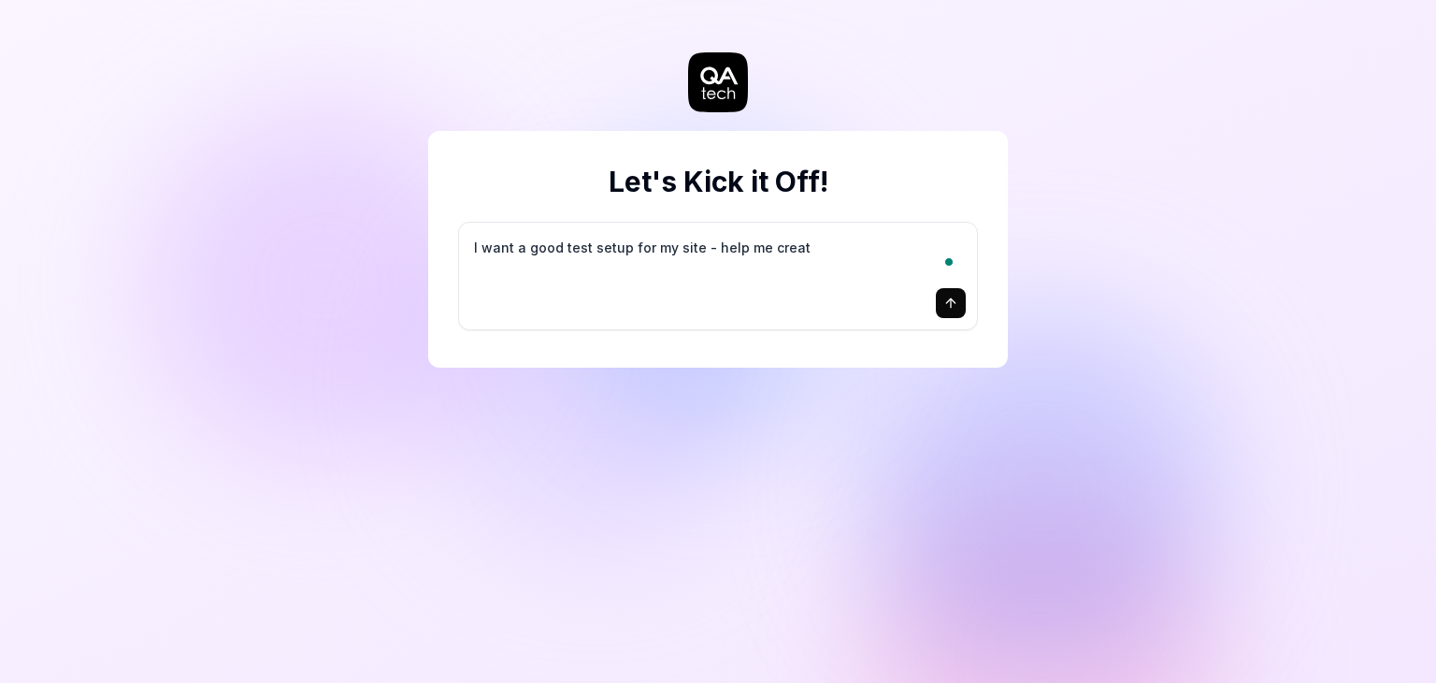
type textarea "I want a good test setup for my site - help me create"
type textarea "*"
type textarea "I want a good test setup for my site - help me create"
type textarea "*"
type textarea "I want a good test setup for my site - help me create t"
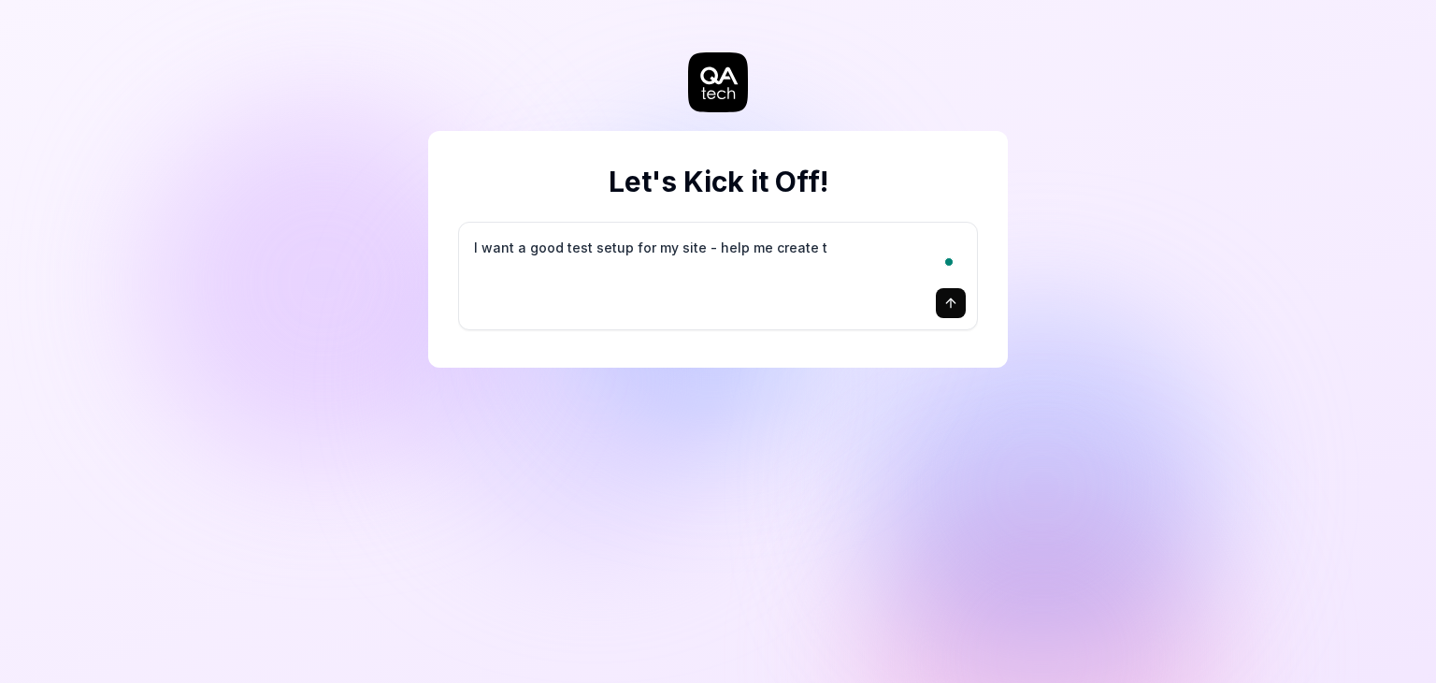
type textarea "*"
type textarea "I want a good test setup for my site - help me create th"
type textarea "*"
type textarea "I want a good test setup for my site - help me create the"
type textarea "*"
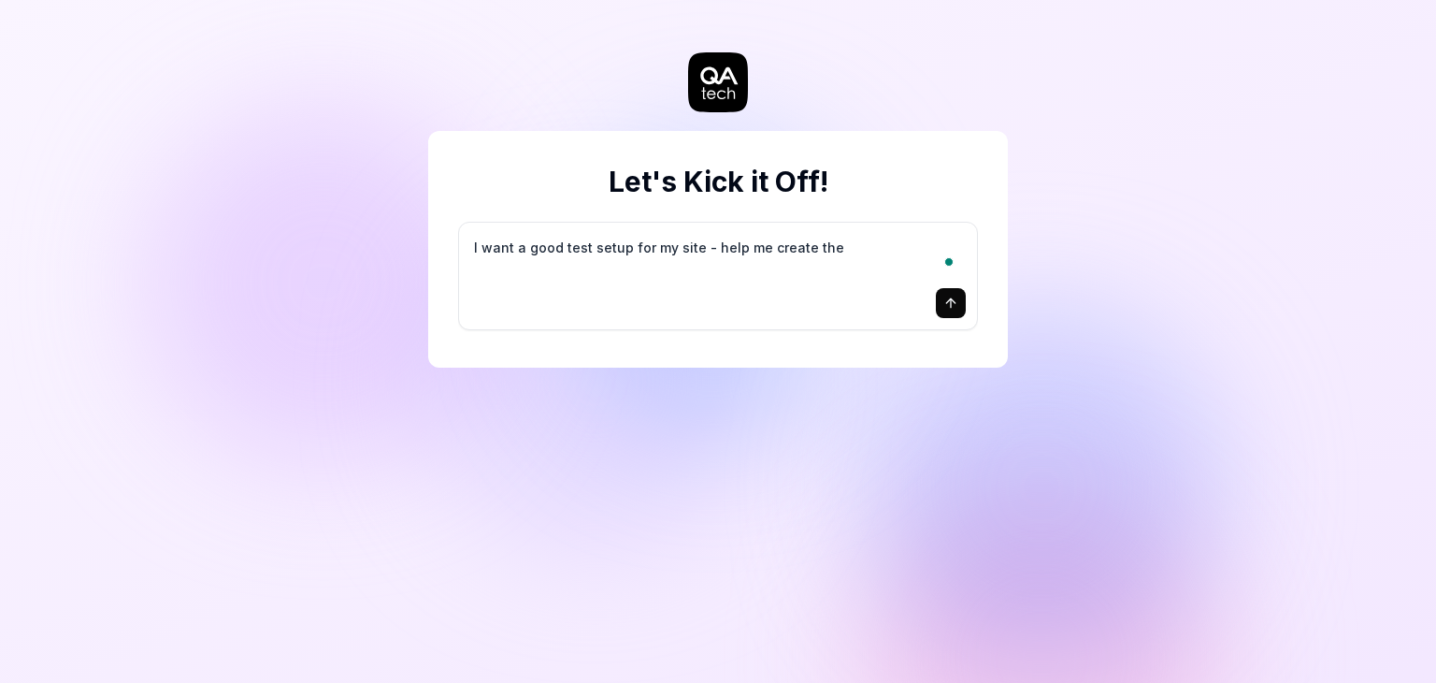
type textarea "I want a good test setup for my site - help me create the"
type textarea "*"
type textarea "I want a good test setup for my site - help me create the f"
type textarea "*"
type textarea "I want a good test setup for my site - help me create the fi"
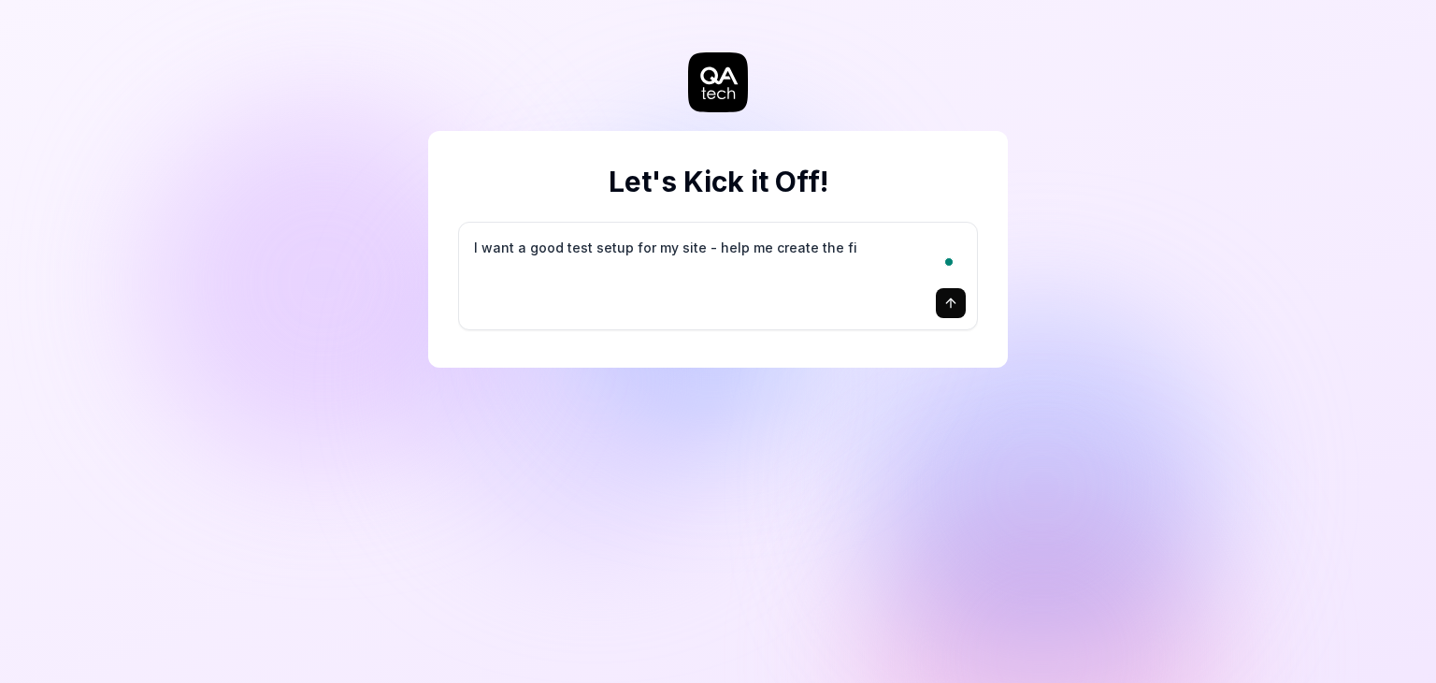
type textarea "*"
type textarea "I want a good test setup for my site - help me create the fir"
type textarea "*"
type textarea "I want a good test setup for my site - help me create the firs"
type textarea "*"
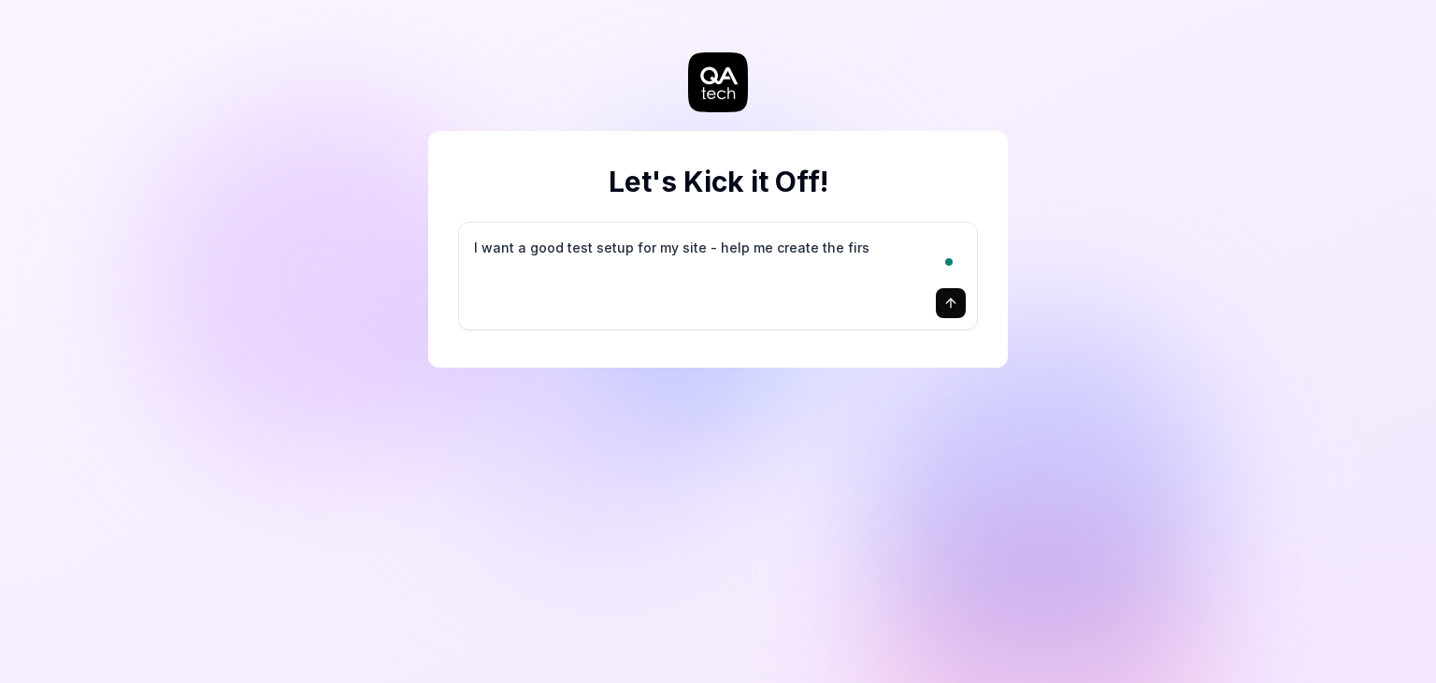
type textarea "I want a good test setup for my site - help me create the first"
type textarea "*"
type textarea "I want a good test setup for my site - help me create the first"
type textarea "*"
type textarea "I want a good test setup for my site - help me create the first 3"
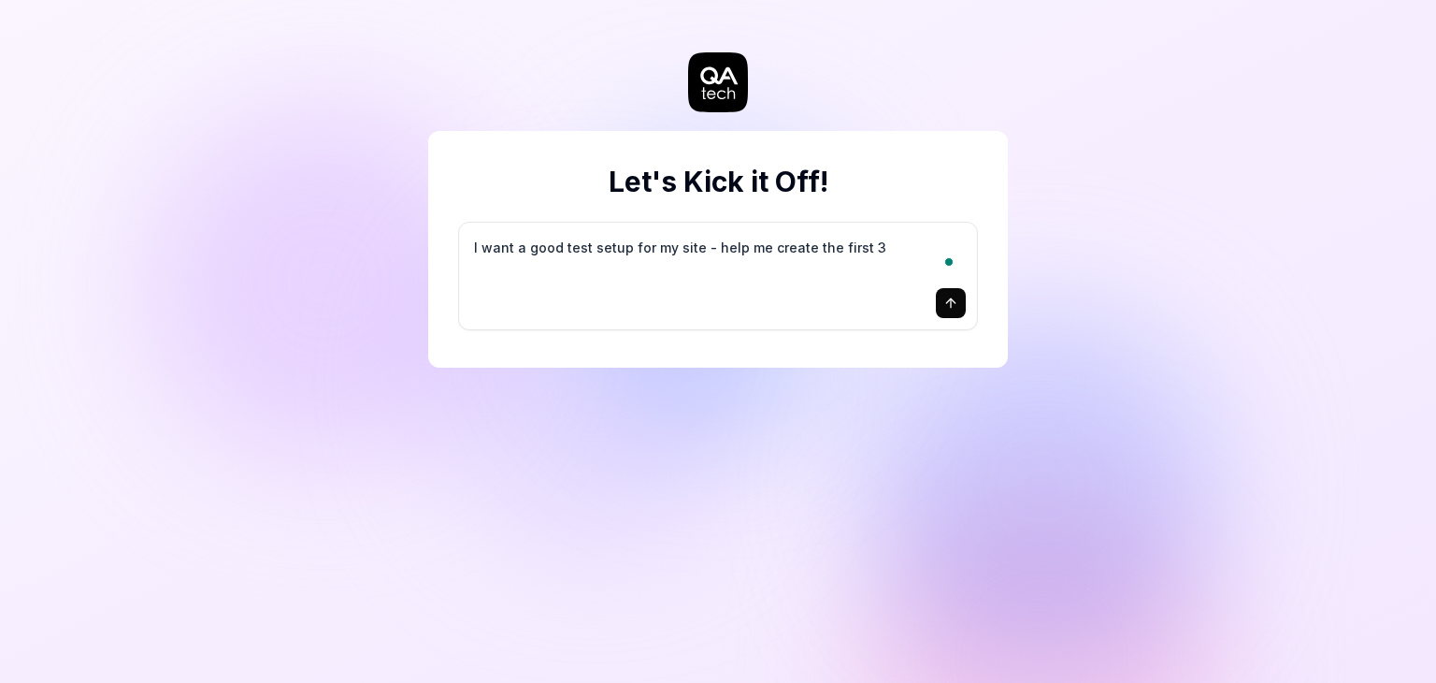
type textarea "*"
type textarea "I want a good test setup for my site - help me create the first 3-"
type textarea "*"
type textarea "I want a good test setup for my site - help me create the first 3-5"
type textarea "*"
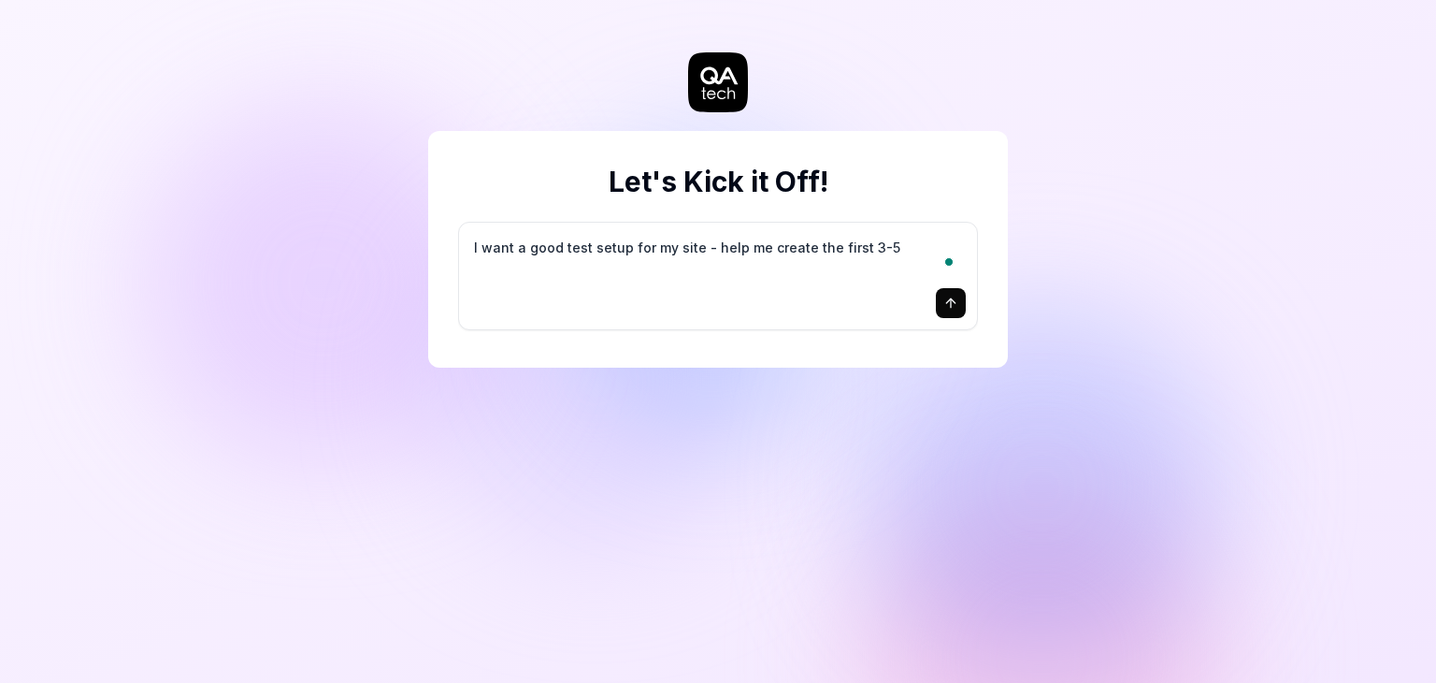
type textarea "I want a good test setup for my site - help me create the first 3-5"
type textarea "*"
type textarea "I want a good test setup for my site - help me create the first 3-5 t"
type textarea "*"
type textarea "I want a good test setup for my site - help me create the first 3-5 te"
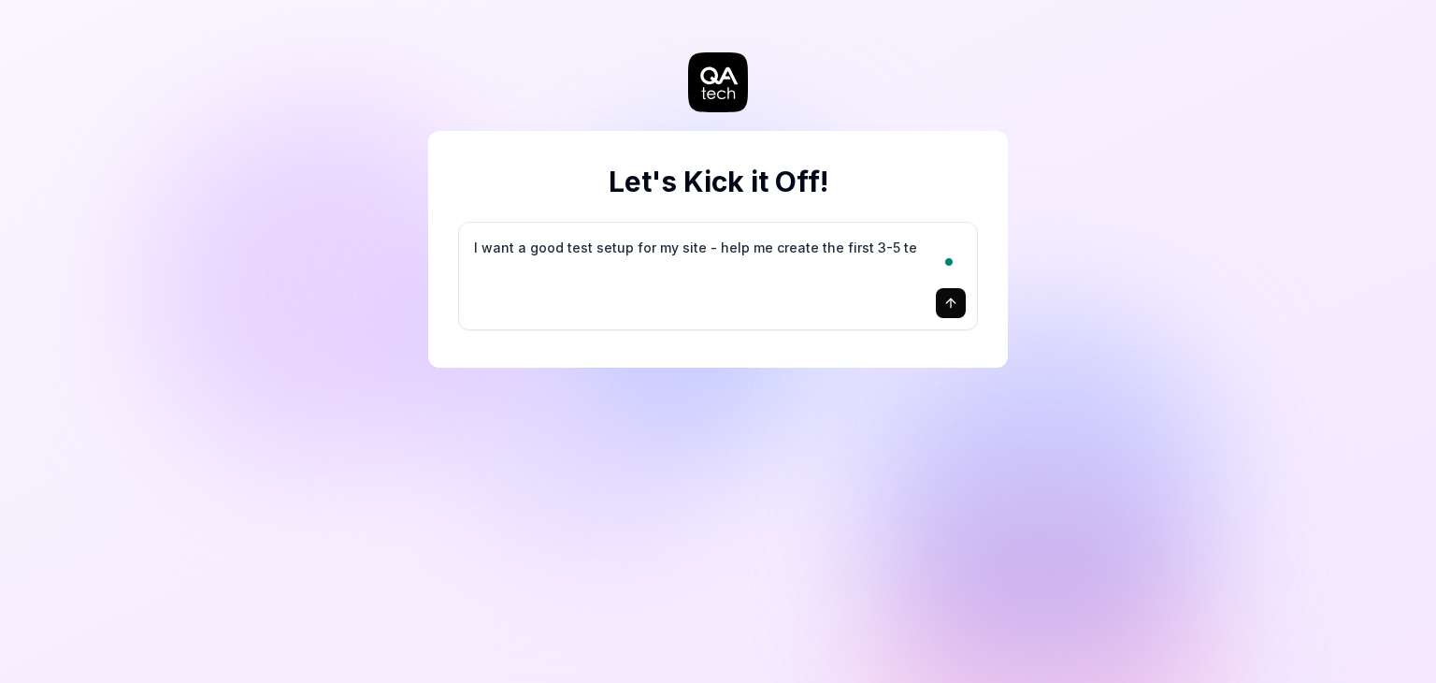
type textarea "*"
type textarea "I want a good test setup for my site - help me create the first 3-5 tes"
type textarea "*"
type textarea "I want a good test setup for my site - help me create the first 3-5 test"
type textarea "*"
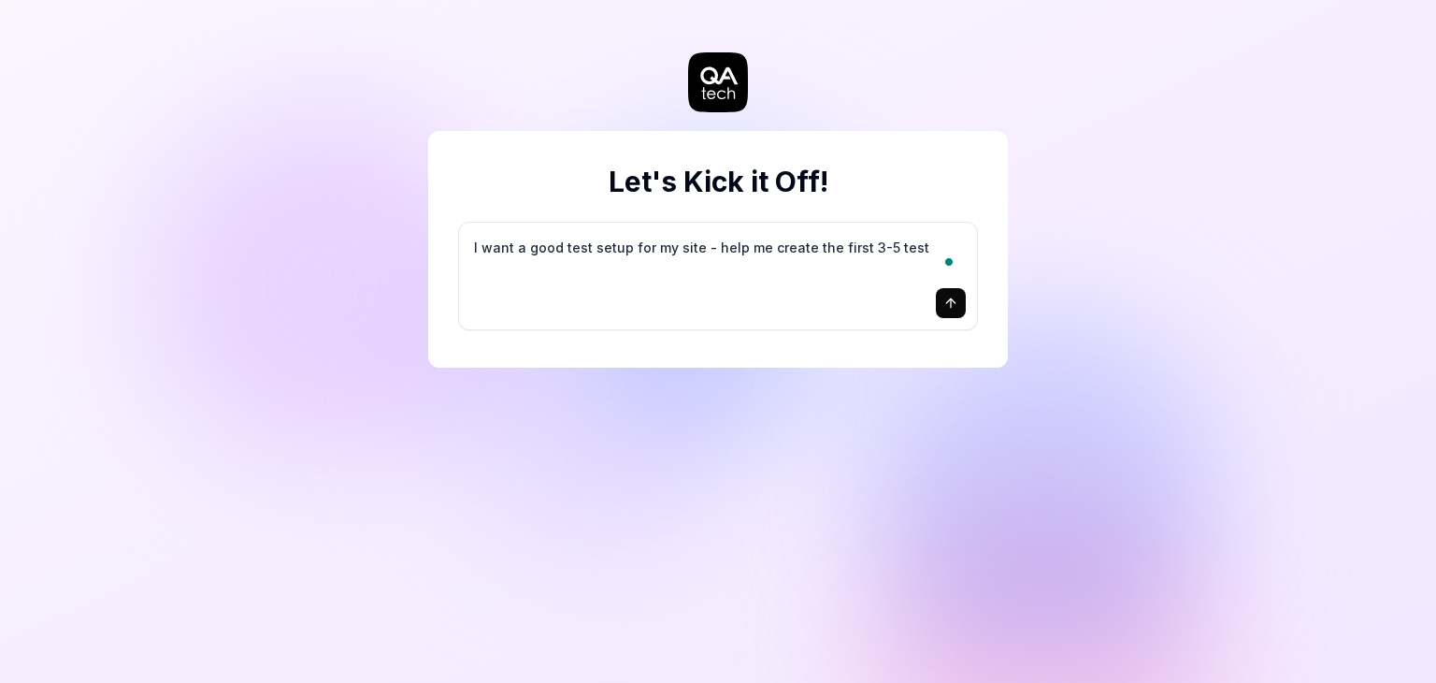
type textarea "I want a good test setup for my site - help me create the first 3-5 test"
type textarea "*"
type textarea "I want a good test setup for my site - help me create the first 3-5 test c"
type textarea "*"
type textarea "I want a good test setup for my site - help me create the first 3-5 test ca"
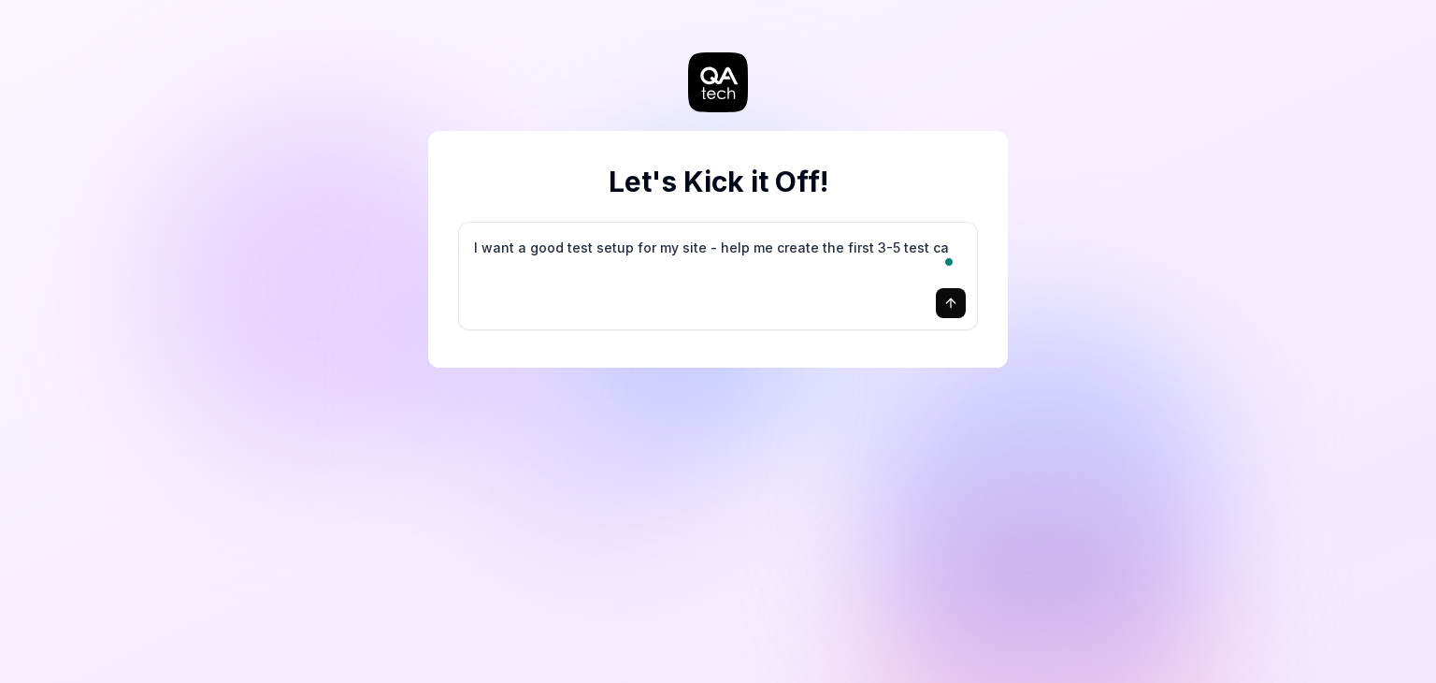
type textarea "*"
type textarea "I want a good test setup for my site - help me create the first 3-5 test cas"
type textarea "*"
type textarea "I want a good test setup for my site - help me create the first 3-5 test case"
type textarea "*"
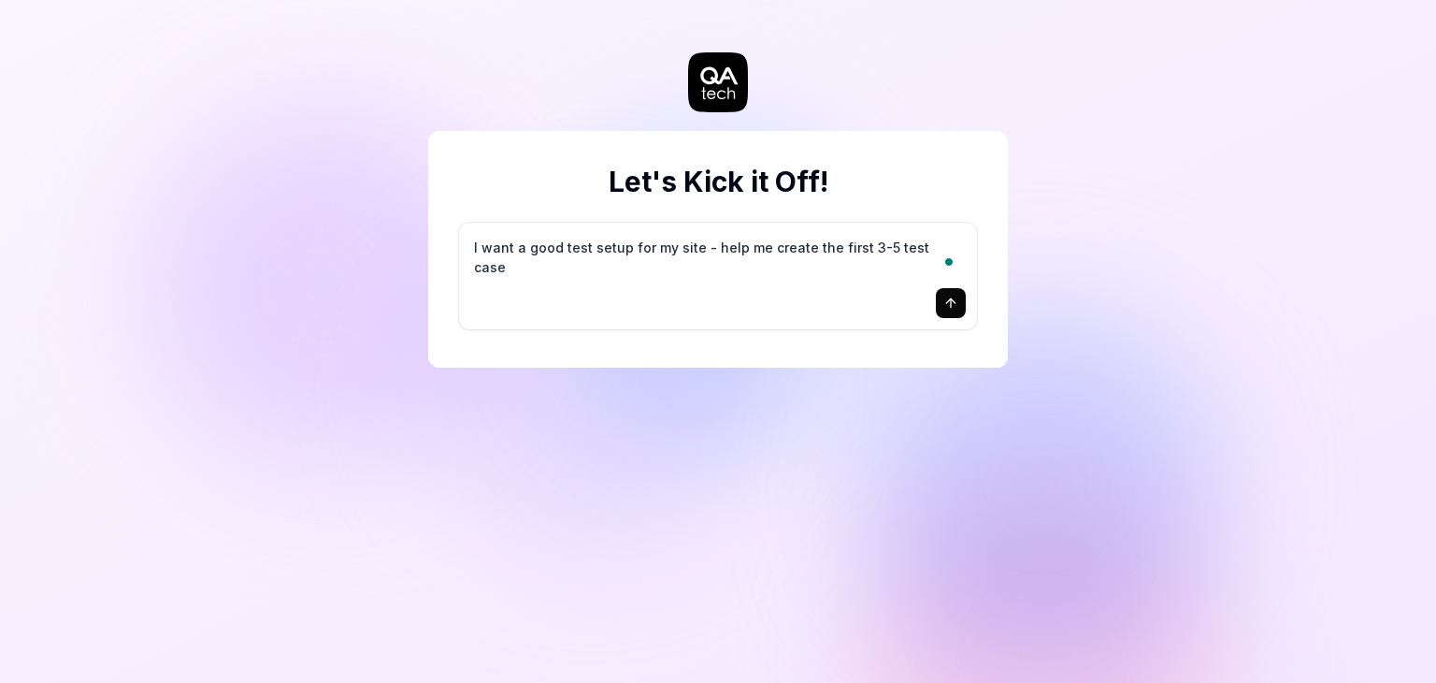
type textarea "I want a good test setup for my site - help me create the first 3-5 test cases"
type textarea "*"
